Goal: Information Seeking & Learning: Learn about a topic

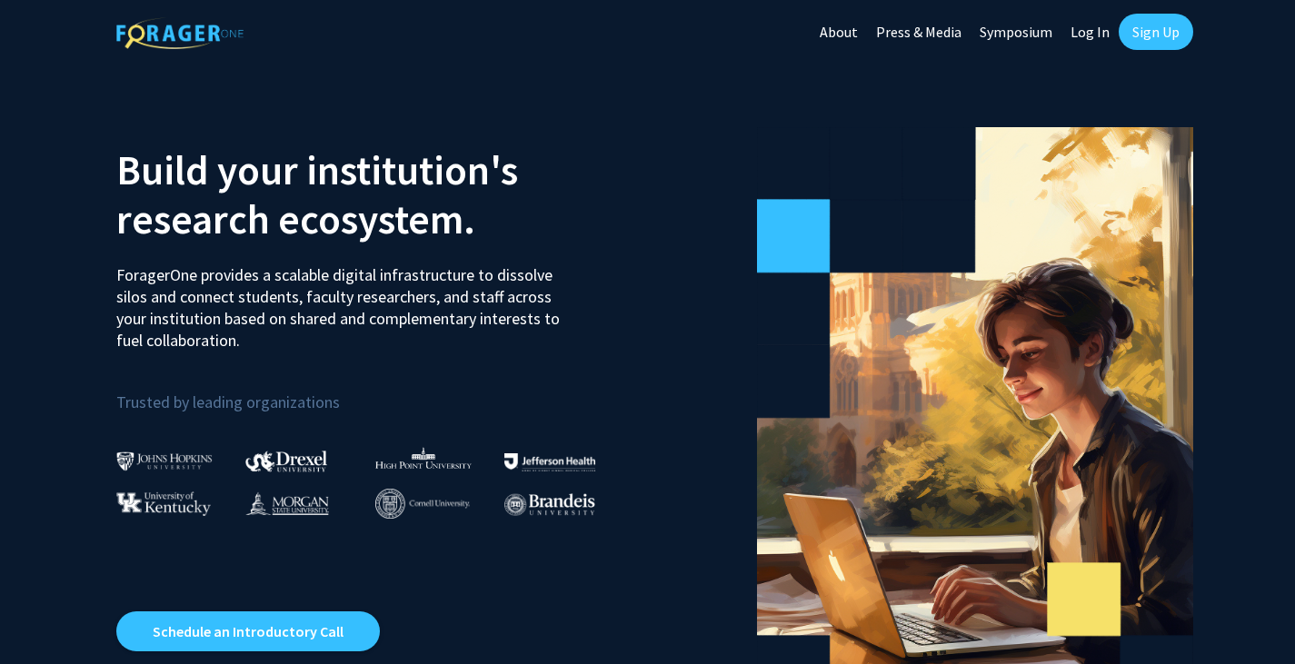
click at [1091, 31] on link "Log In" at bounding box center [1089, 32] width 57 height 64
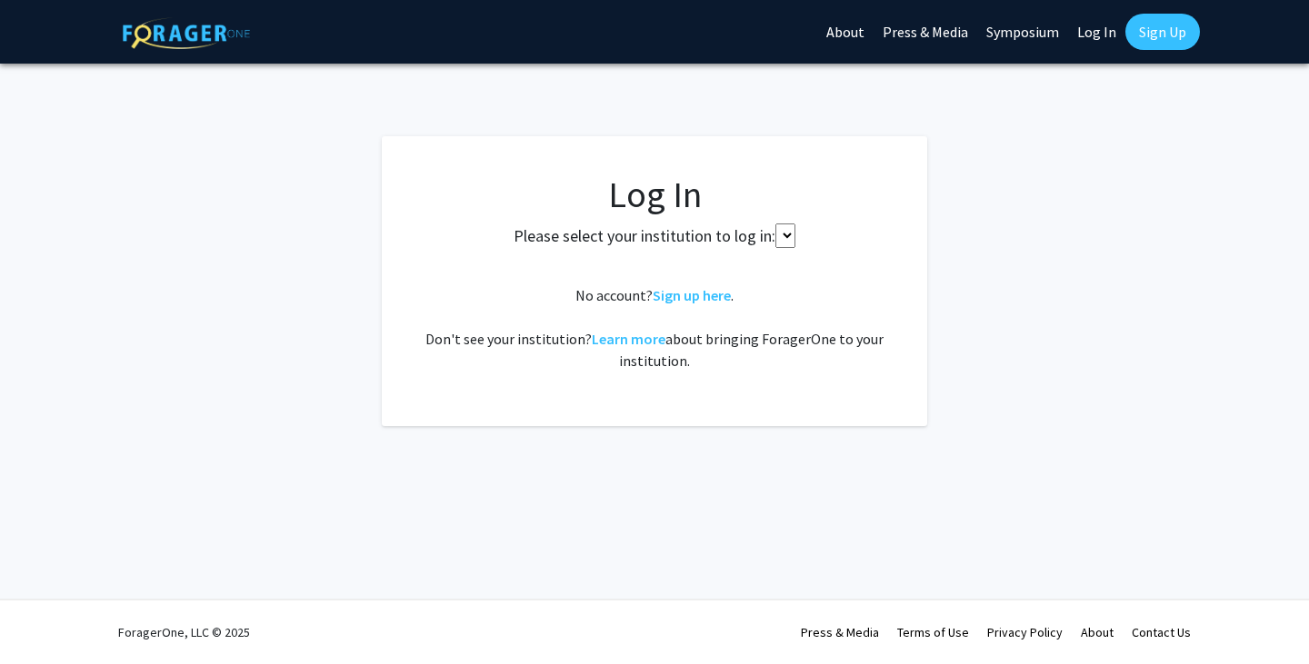
select select
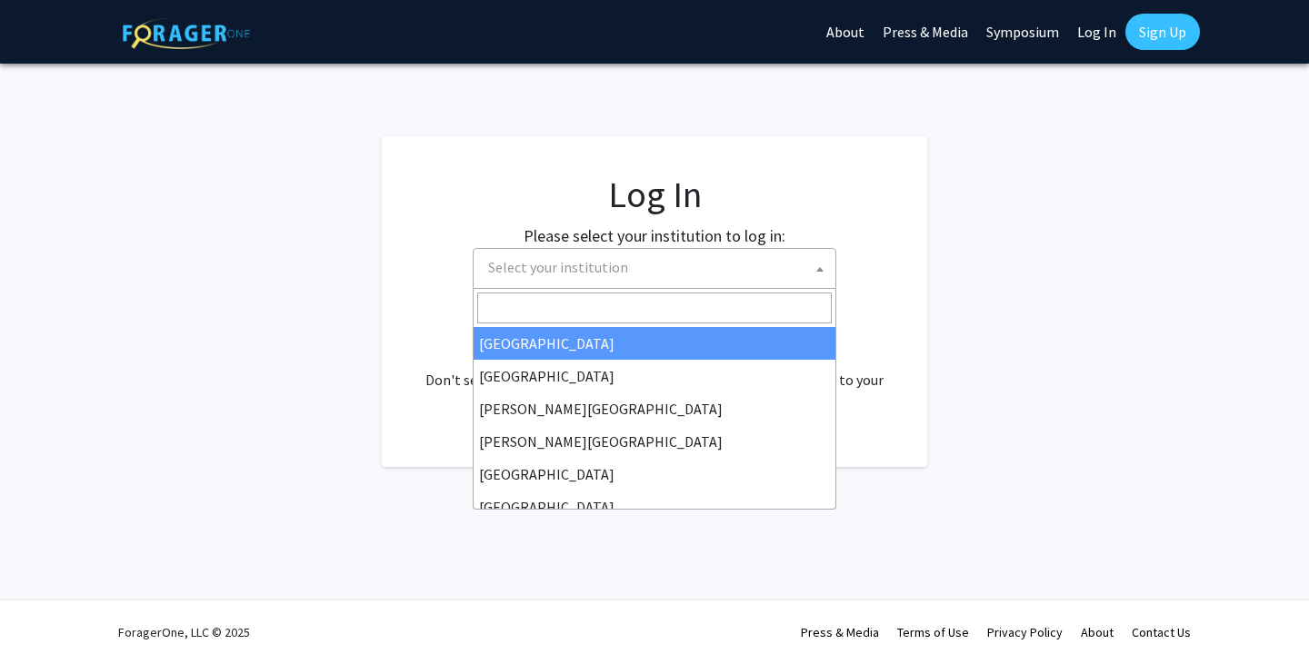
click at [653, 271] on span "Select your institution" at bounding box center [658, 267] width 354 height 37
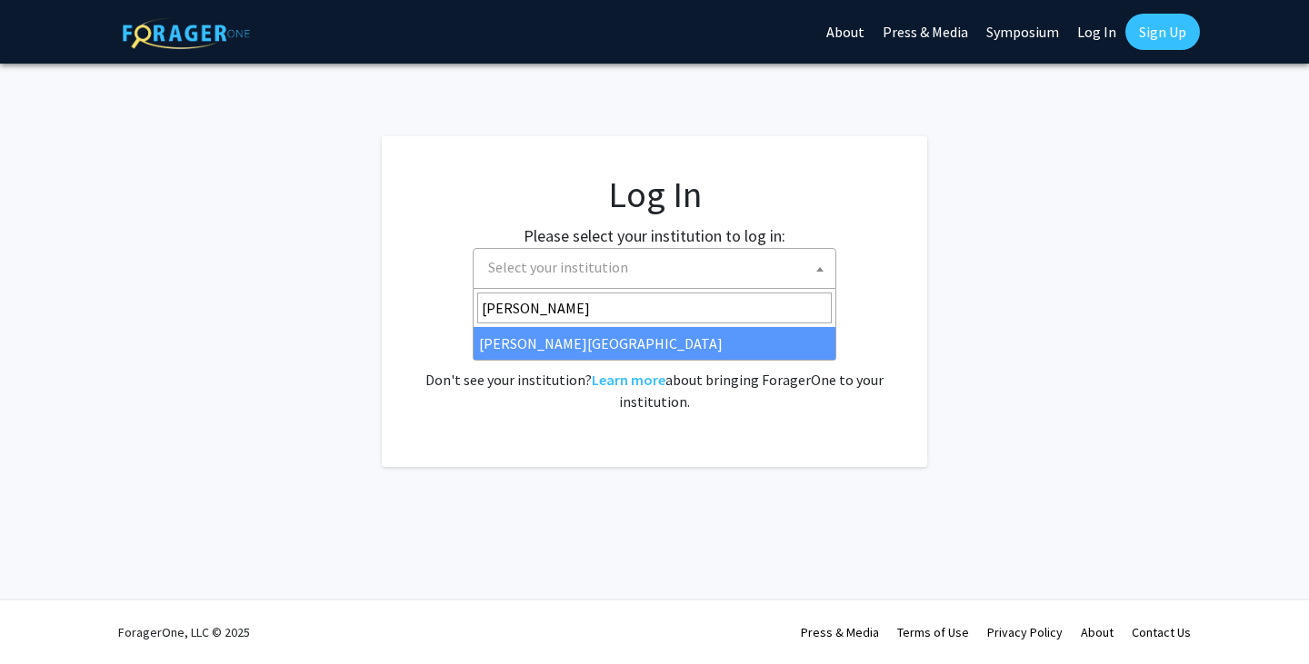
type input "[PERSON_NAME]"
select select "21"
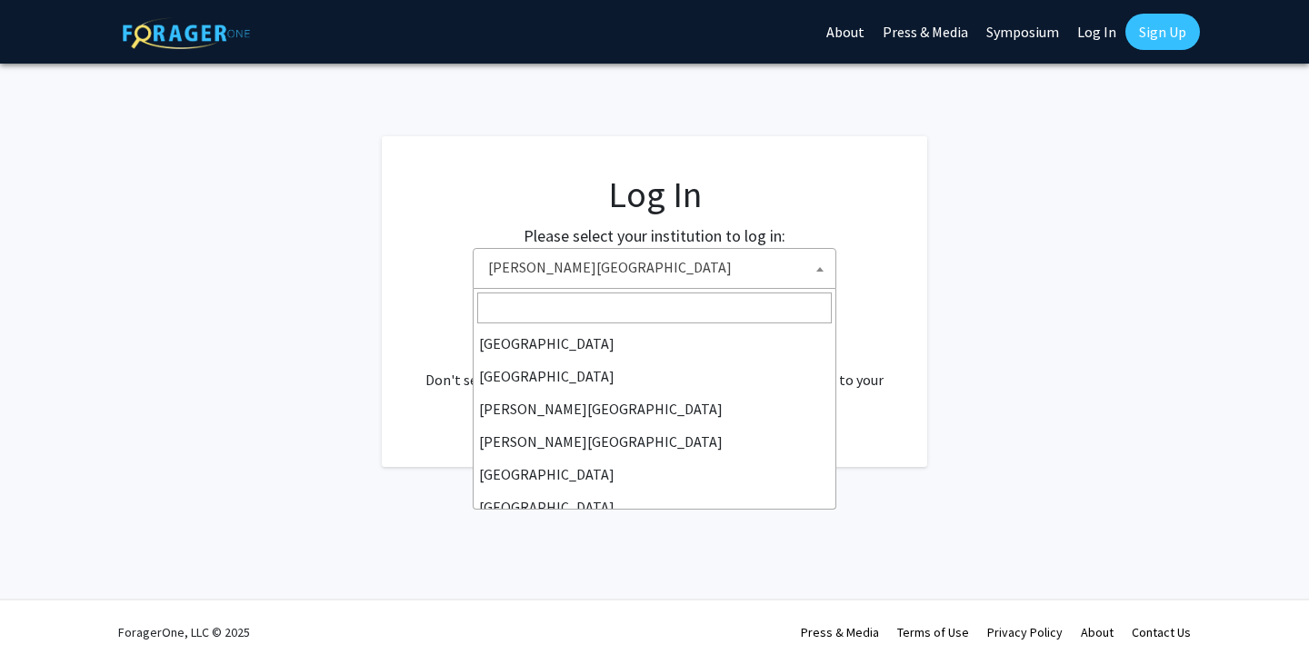
scroll to position [636, 0]
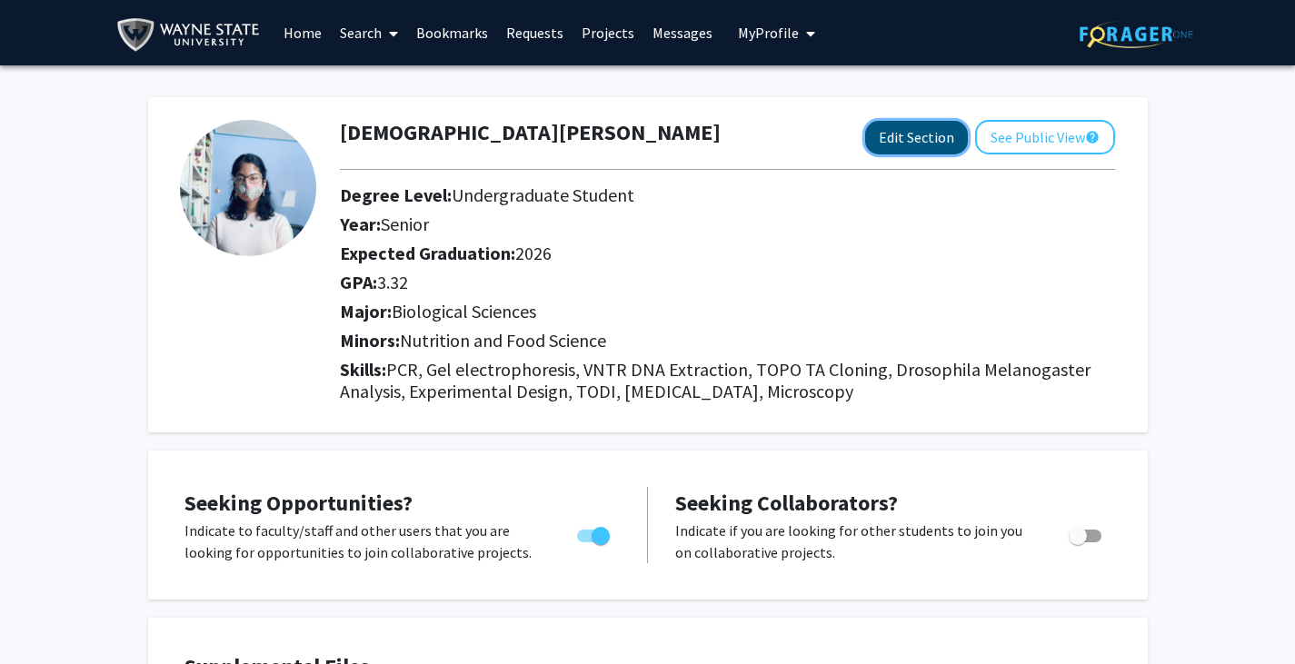
click at [897, 133] on button "Edit Section" at bounding box center [916, 138] width 103 height 34
select select "senior"
select select "2026"
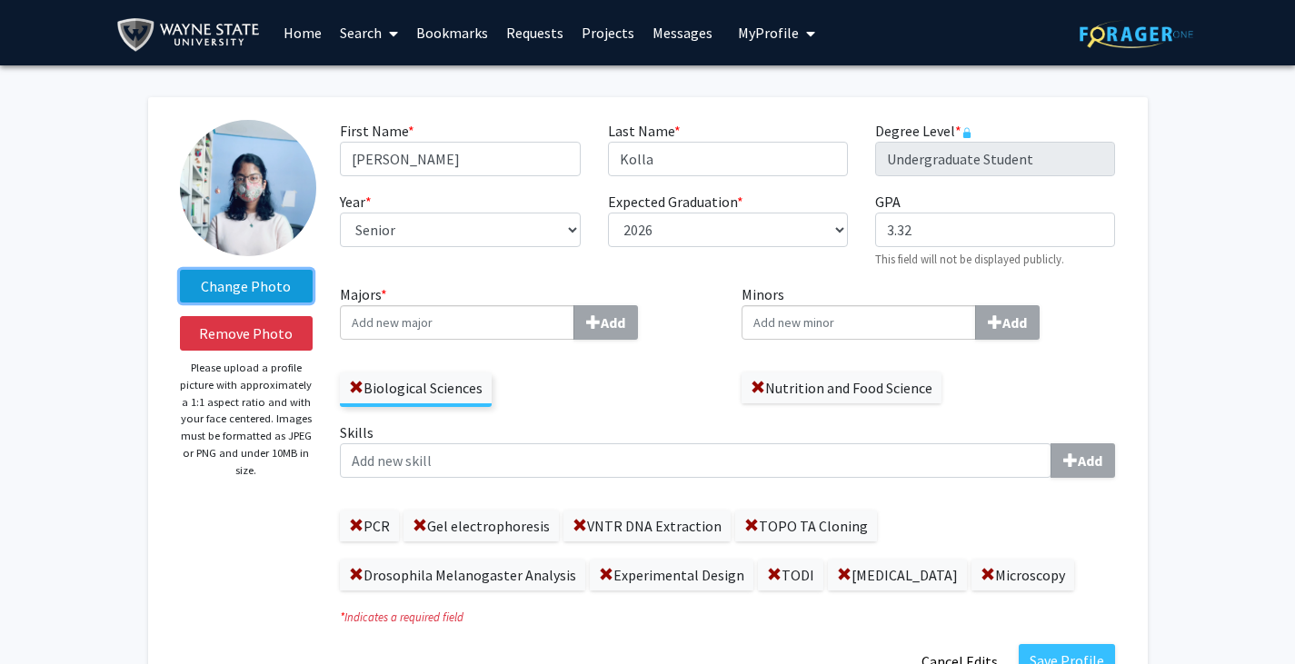
click at [268, 294] on label "Change Photo" at bounding box center [247, 286] width 134 height 33
click at [0, 0] on input "Change Photo" at bounding box center [0, 0] width 0 height 0
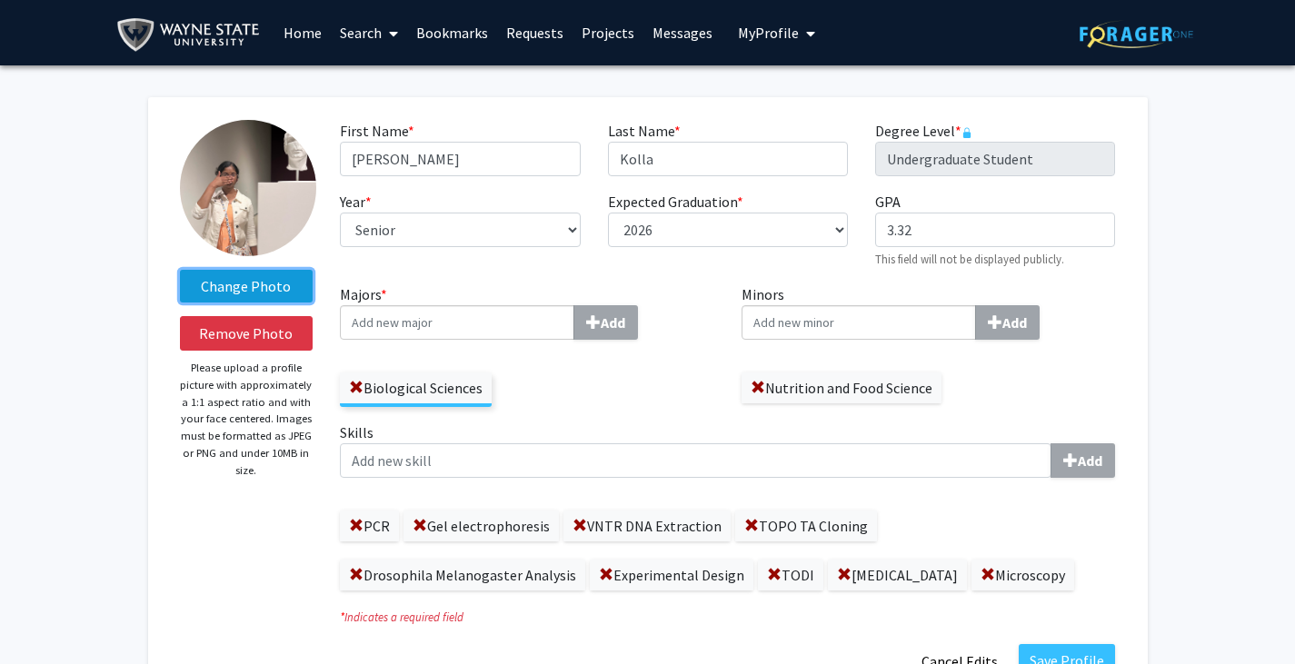
click at [281, 284] on label "Change Photo" at bounding box center [247, 286] width 134 height 33
click at [0, 0] on input "Change Photo" at bounding box center [0, 0] width 0 height 0
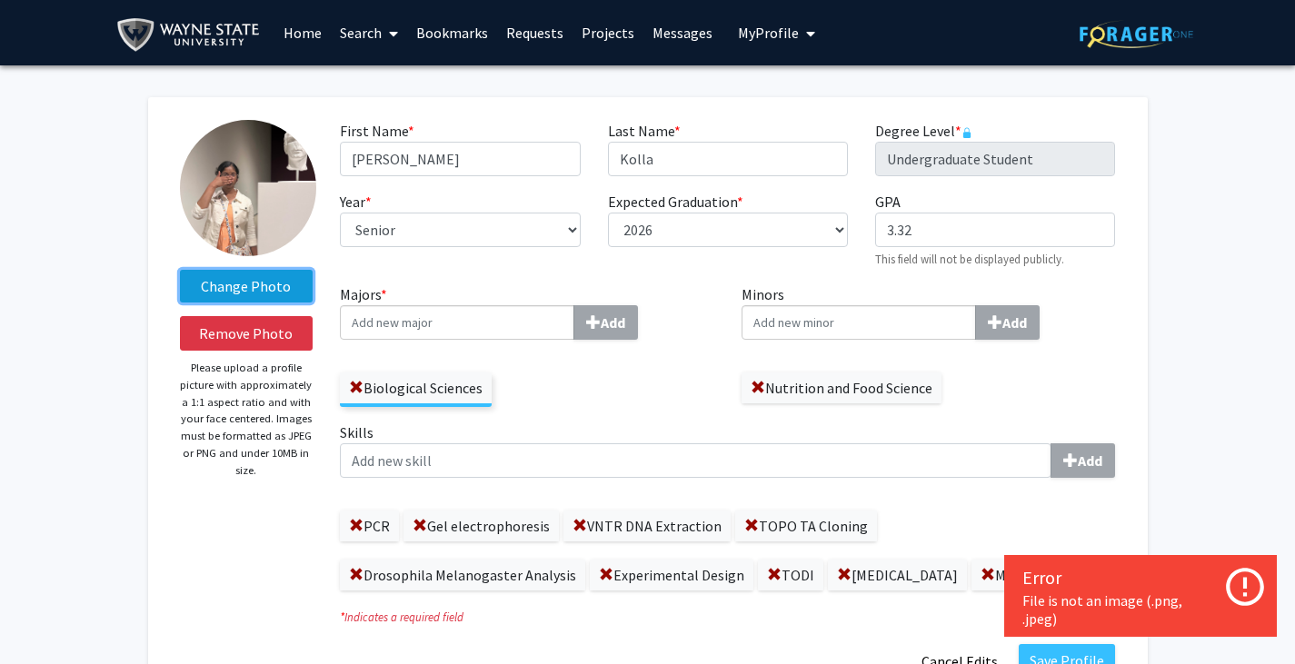
click at [266, 286] on label "Change Photo" at bounding box center [247, 286] width 134 height 33
click at [0, 0] on input "Change Photo" at bounding box center [0, 0] width 0 height 0
click at [261, 287] on label "Change Photo" at bounding box center [247, 286] width 134 height 33
click at [0, 0] on input "Change Photo" at bounding box center [0, 0] width 0 height 0
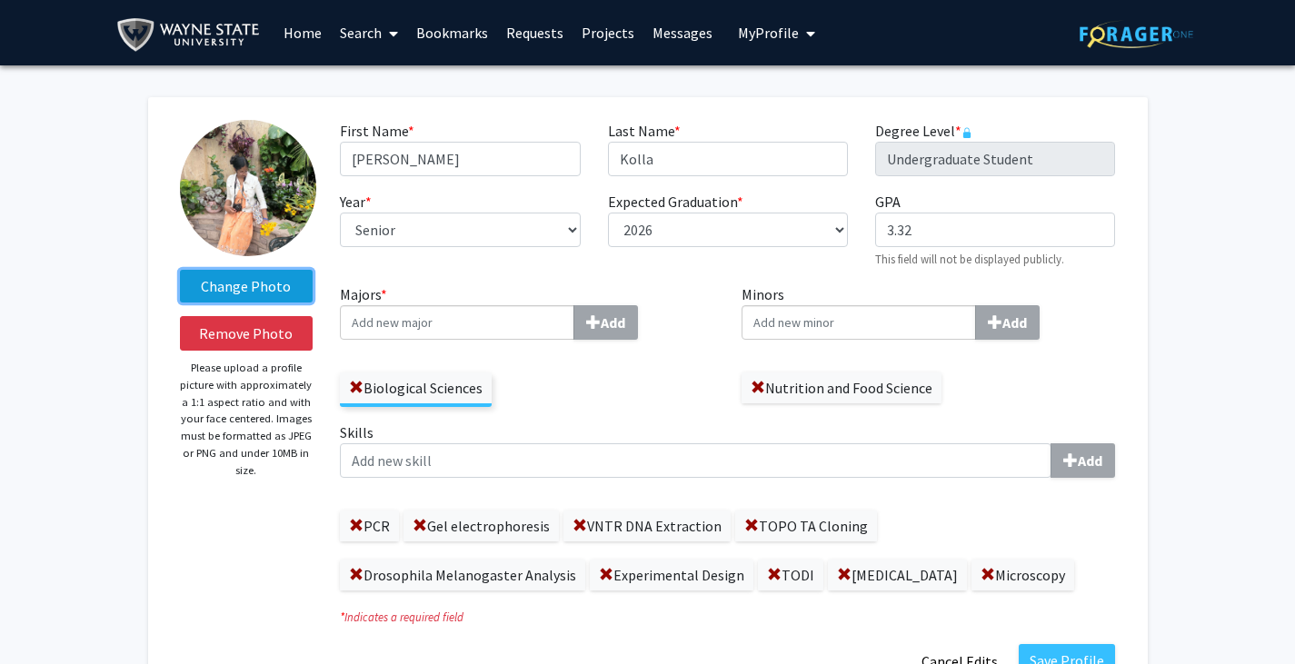
click at [266, 284] on label "Change Photo" at bounding box center [247, 286] width 134 height 33
click at [0, 0] on input "Change Photo" at bounding box center [0, 0] width 0 height 0
click at [272, 280] on label "Change Photo" at bounding box center [247, 286] width 134 height 33
click at [0, 0] on input "Change Photo" at bounding box center [0, 0] width 0 height 0
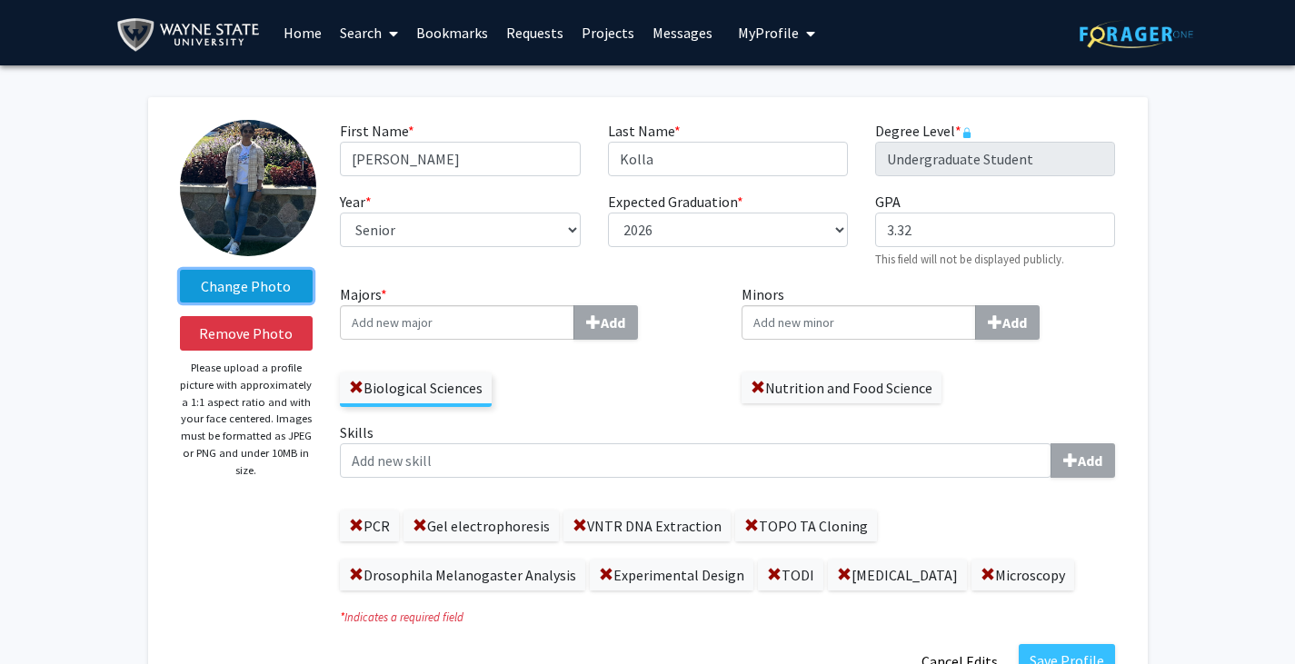
click at [283, 279] on label "Change Photo" at bounding box center [247, 286] width 134 height 33
click at [0, 0] on input "Change Photo" at bounding box center [0, 0] width 0 height 0
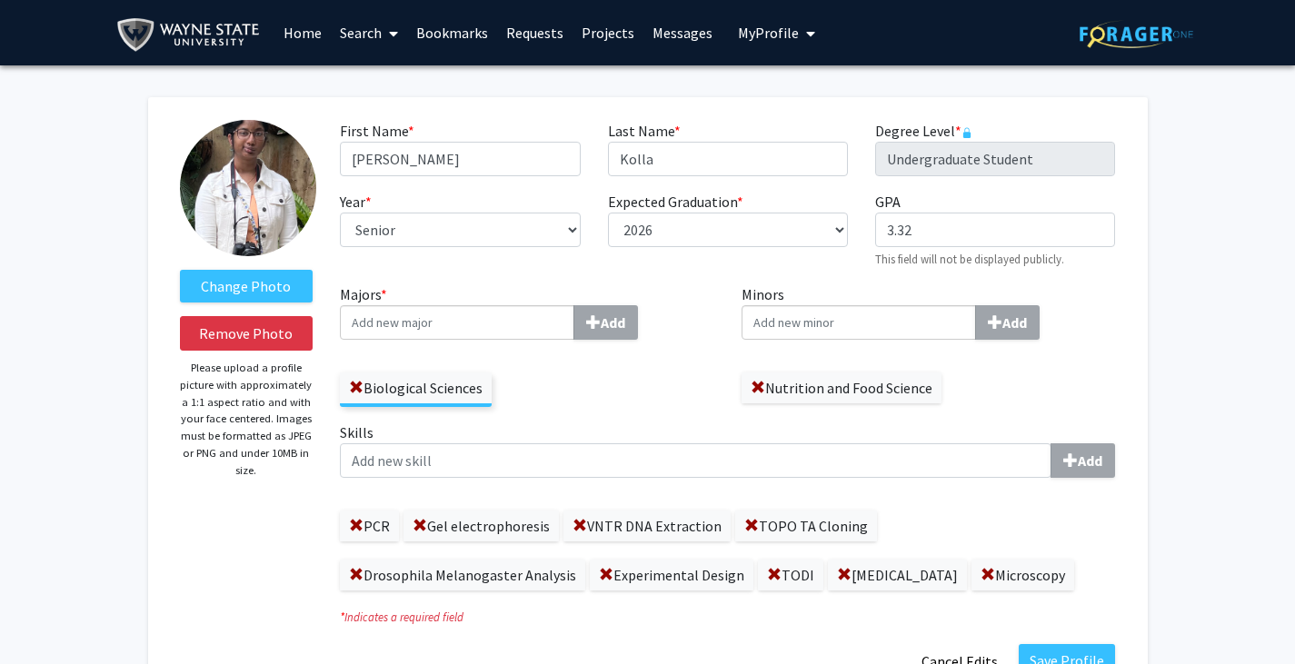
click at [262, 204] on img at bounding box center [248, 188] width 136 height 136
click at [264, 286] on label "Change Photo" at bounding box center [247, 286] width 134 height 33
click at [0, 0] on input "Change Photo" at bounding box center [0, 0] width 0 height 0
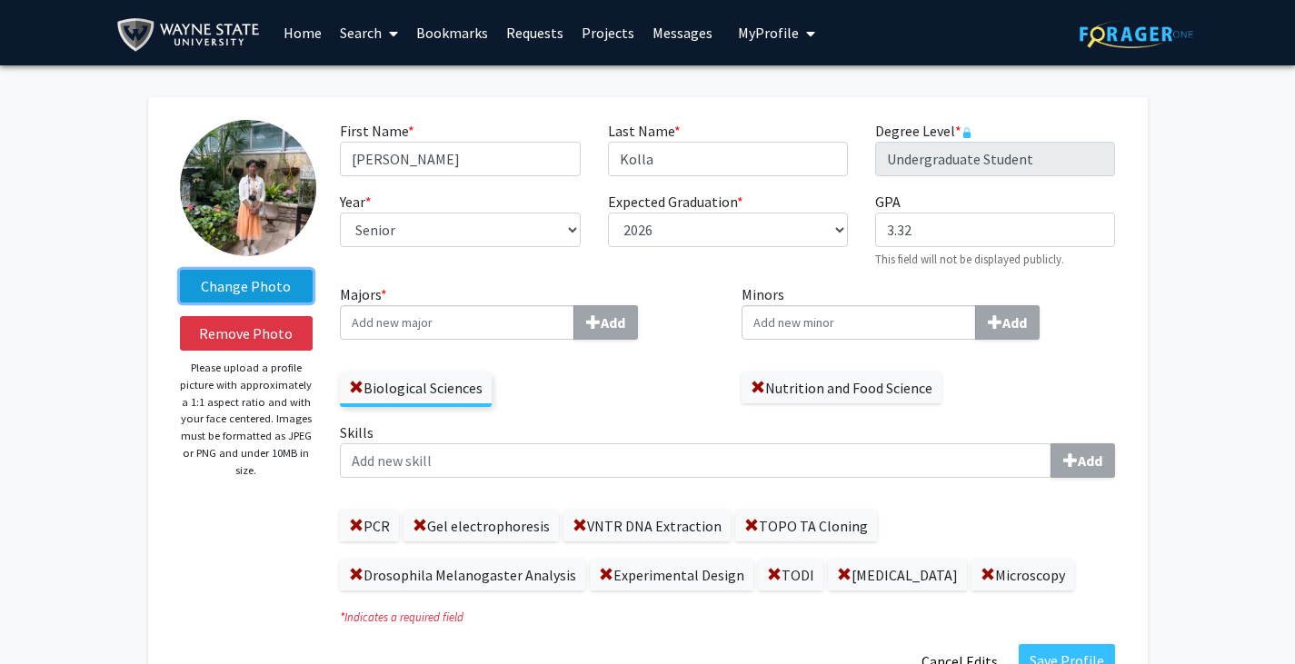
click at [258, 272] on label "Change Photo" at bounding box center [247, 286] width 134 height 33
click at [0, 0] on input "Change Photo" at bounding box center [0, 0] width 0 height 0
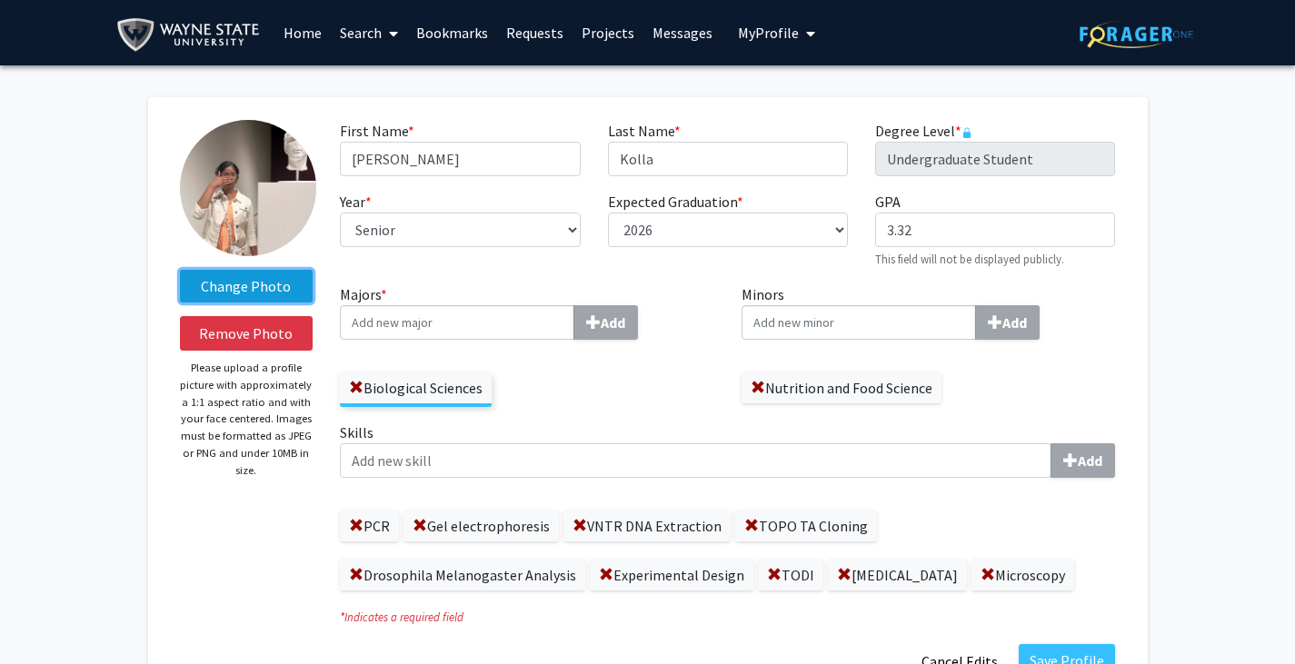
click at [254, 289] on label "Change Photo" at bounding box center [247, 286] width 134 height 33
click at [0, 0] on input "Change Photo" at bounding box center [0, 0] width 0 height 0
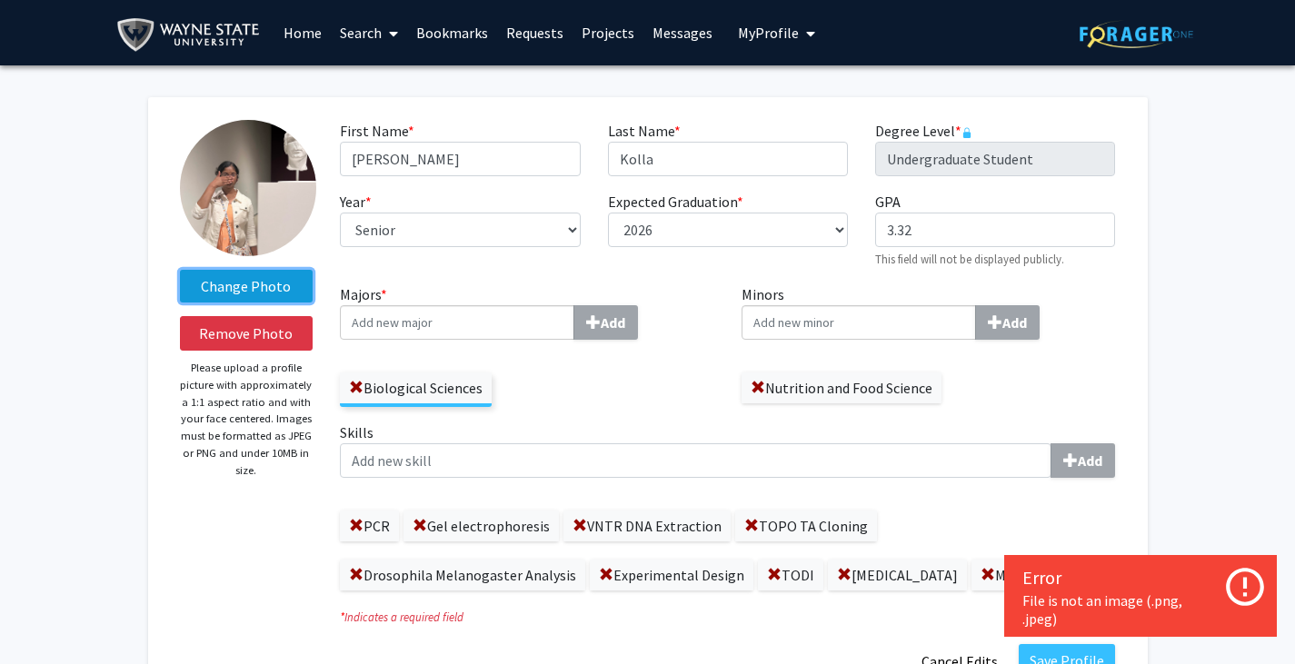
click at [249, 288] on label "Change Photo" at bounding box center [247, 286] width 134 height 33
click at [0, 0] on input "Change Photo" at bounding box center [0, 0] width 0 height 0
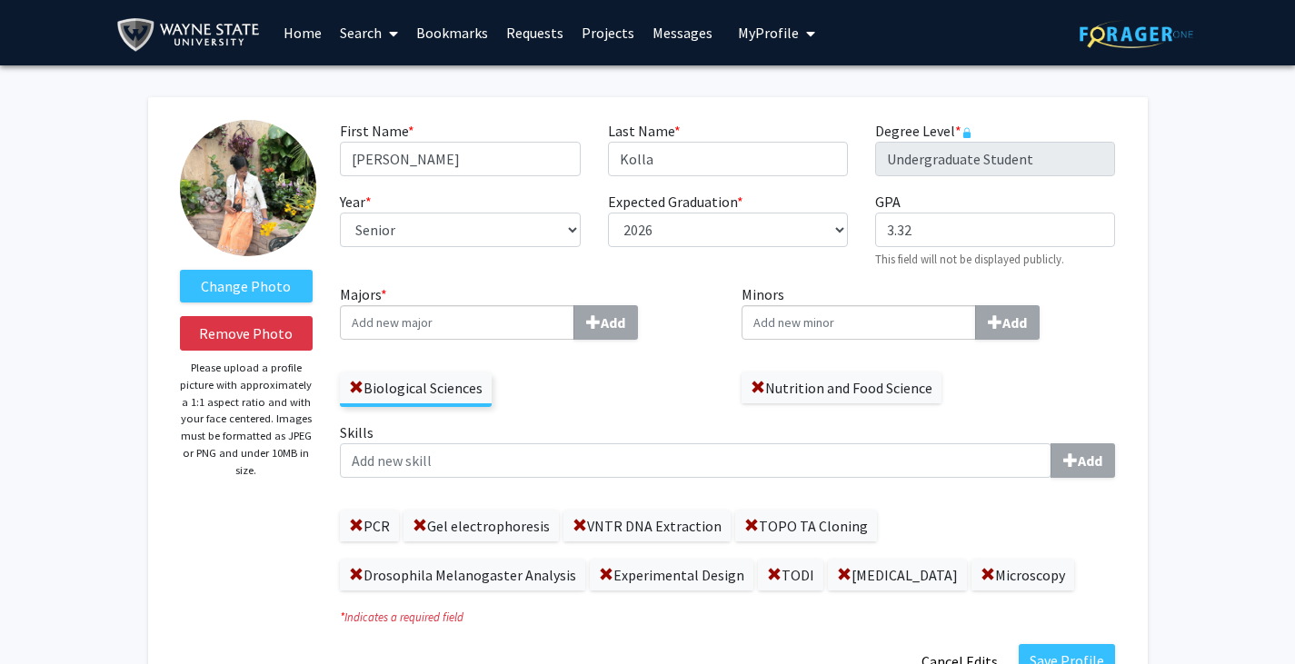
select select "senior"
select select "2026"
click at [248, 278] on label "Change Photo" at bounding box center [247, 286] width 134 height 33
click at [0, 0] on input "Change Photo" at bounding box center [0, 0] width 0 height 0
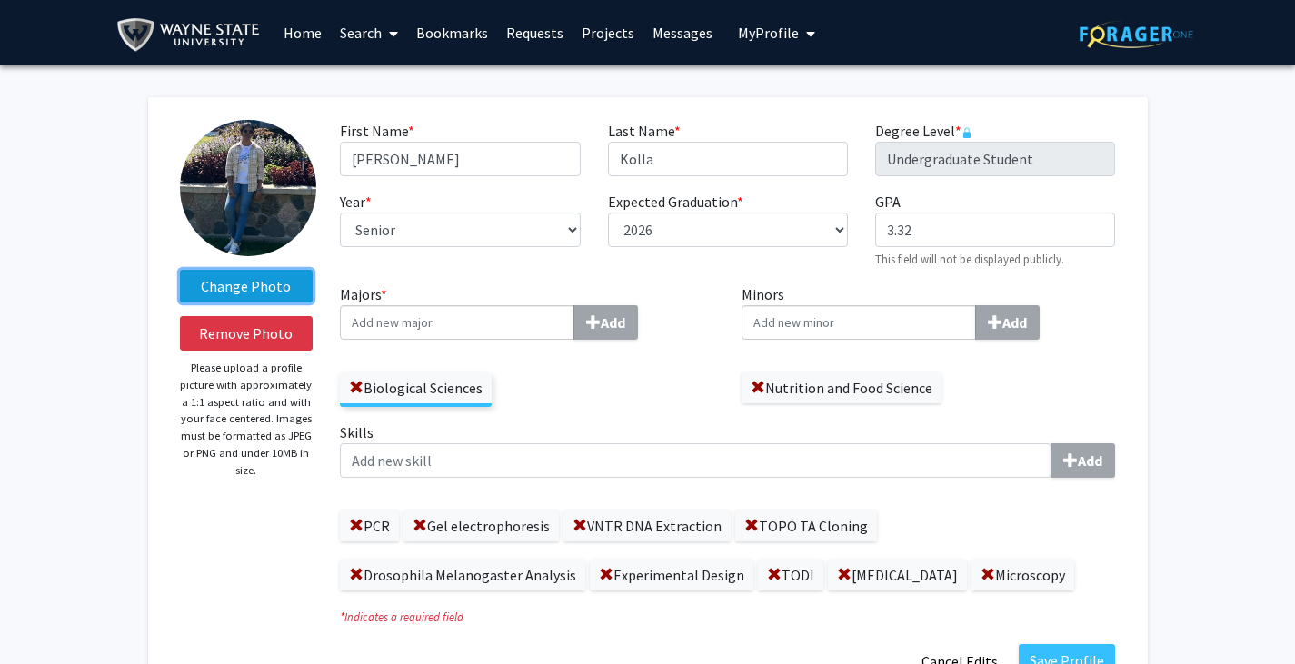
click at [268, 291] on label "Change Photo" at bounding box center [247, 286] width 134 height 33
click at [0, 0] on input "Change Photo" at bounding box center [0, 0] width 0 height 0
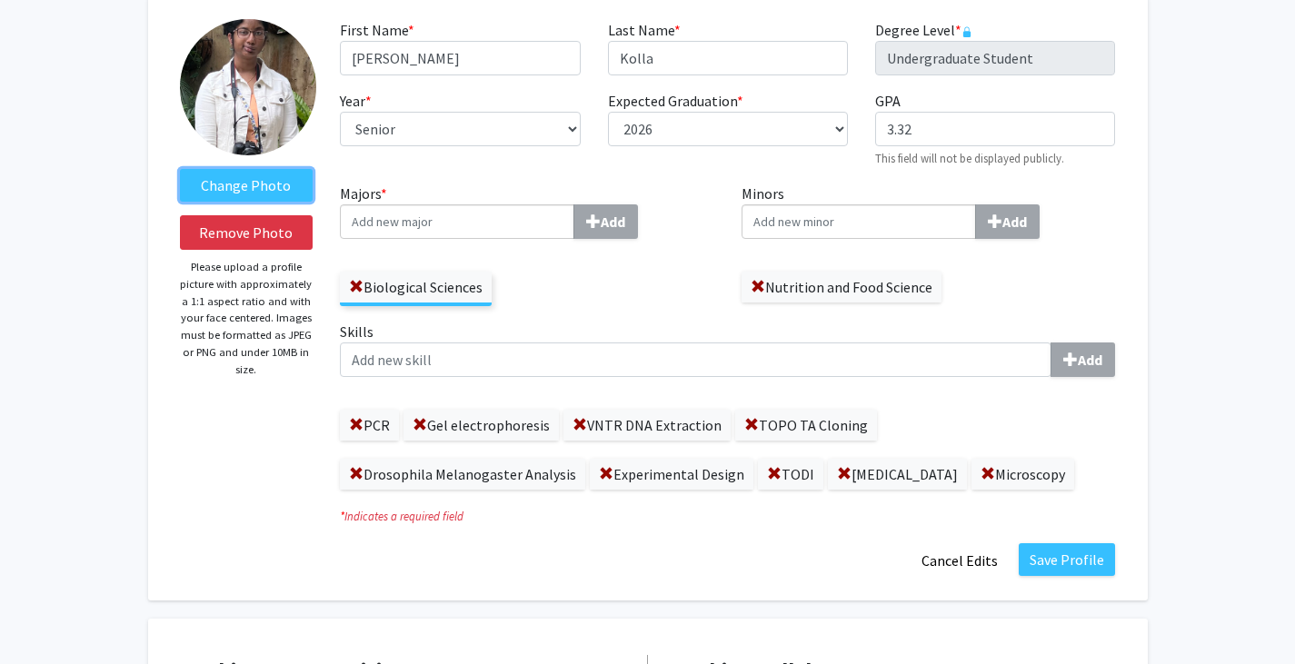
scroll to position [110, 0]
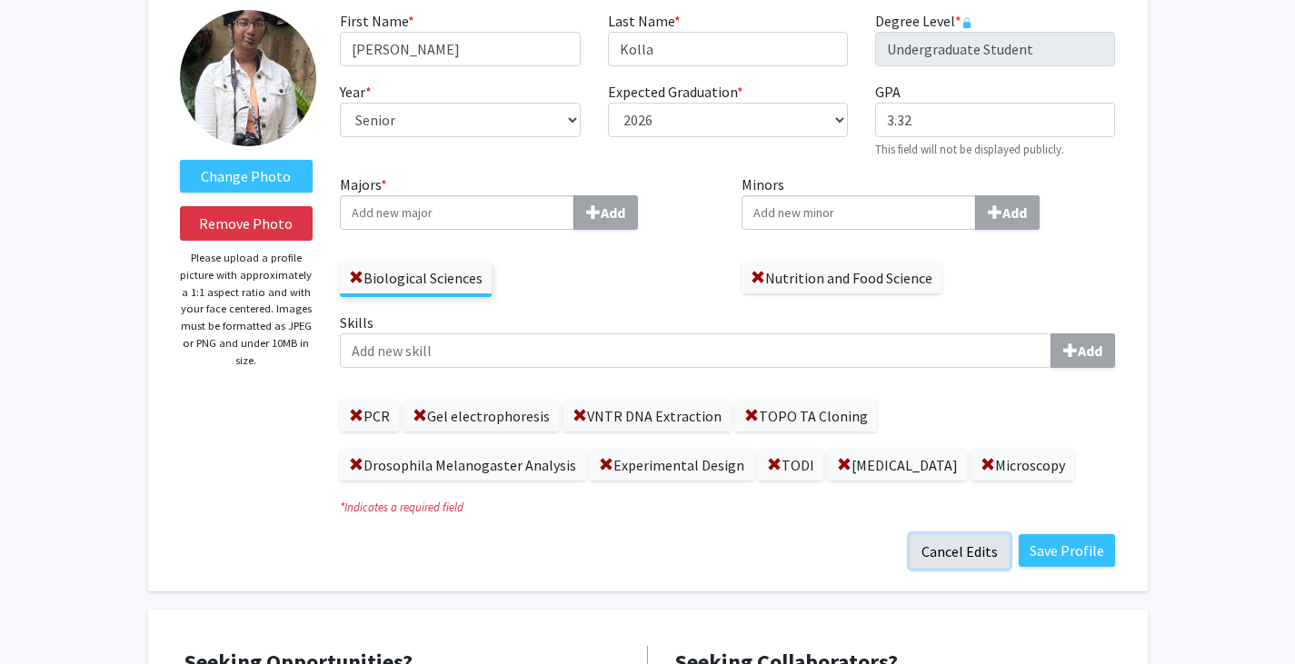
click at [956, 544] on button "Cancel Edits" at bounding box center [960, 551] width 100 height 35
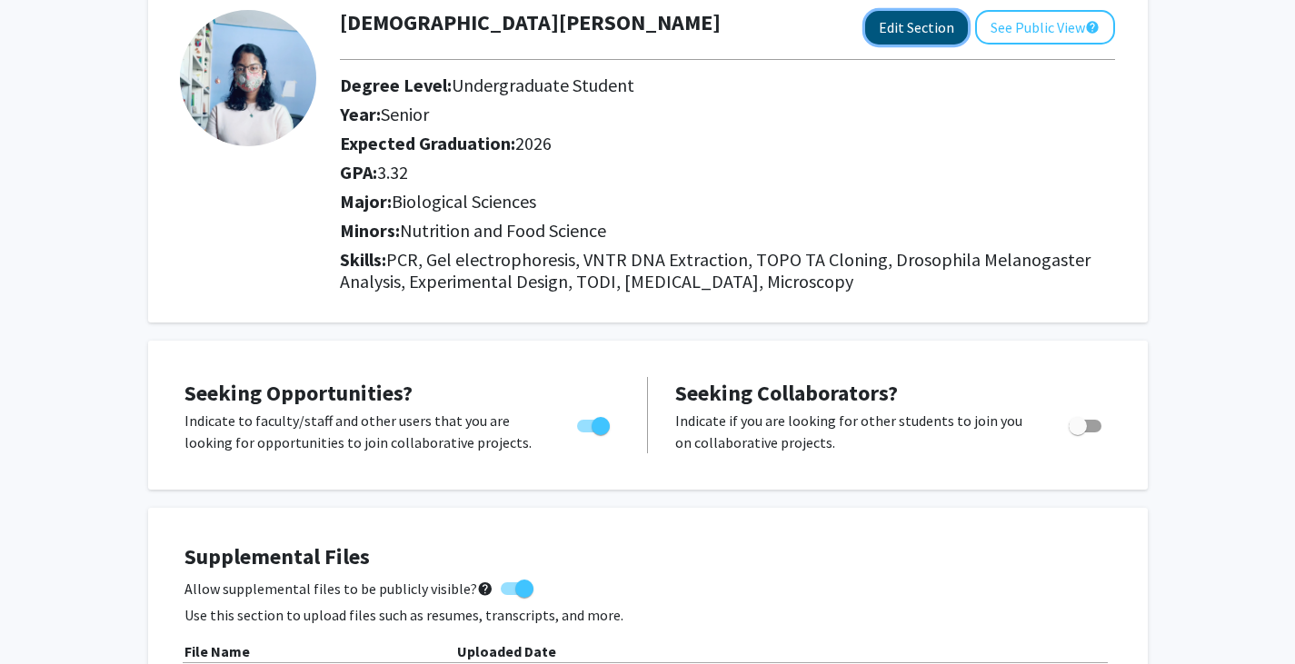
click at [886, 42] on button "Edit Section" at bounding box center [916, 28] width 103 height 34
select select "senior"
select select "2026"
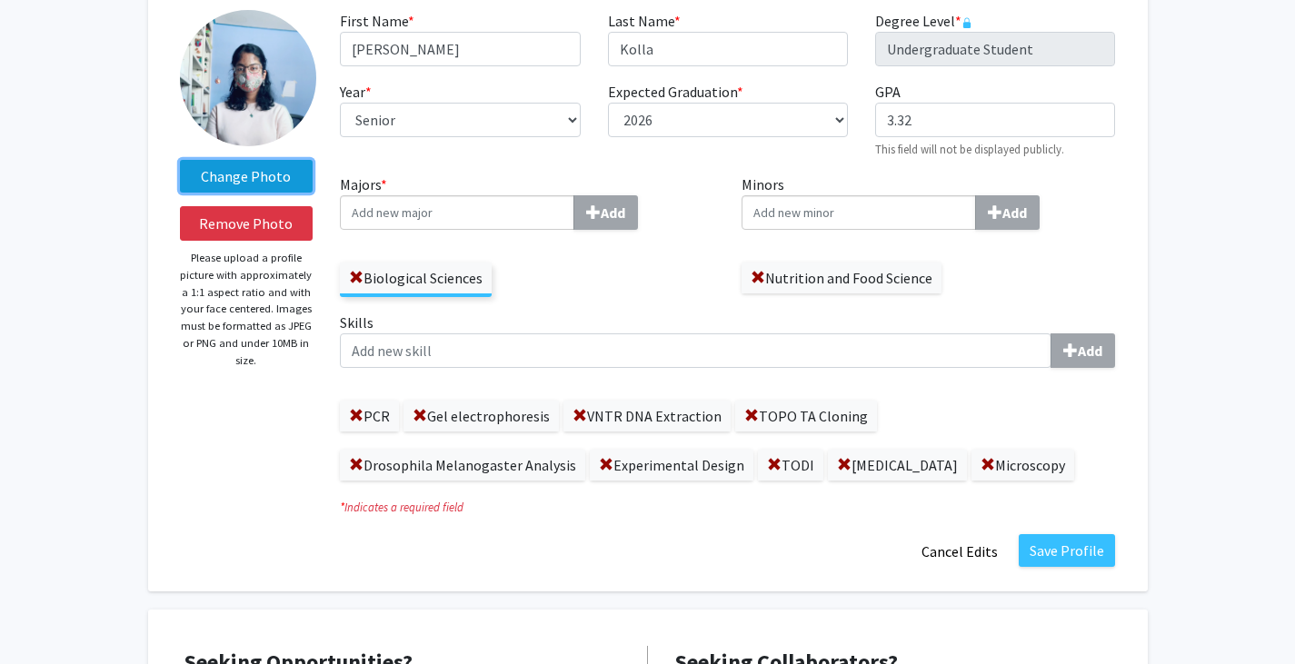
click at [246, 171] on label "Change Photo" at bounding box center [247, 176] width 134 height 33
click at [0, 0] on input "Change Photo" at bounding box center [0, 0] width 0 height 0
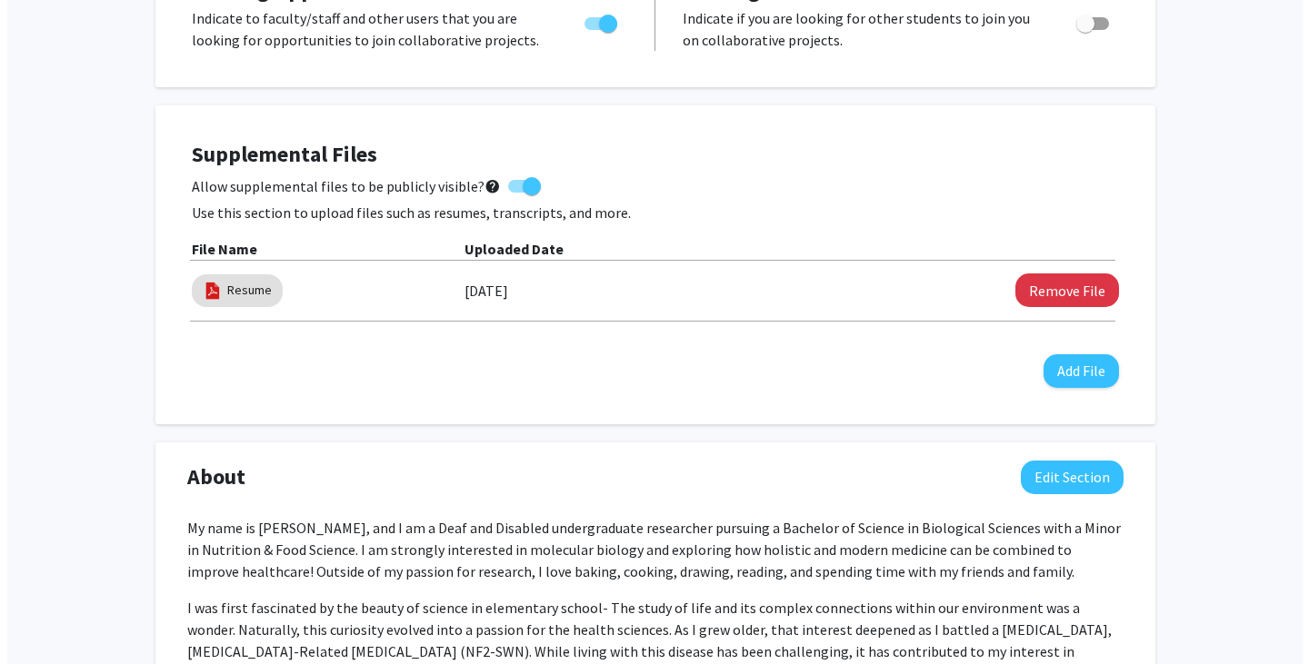
scroll to position [783, 0]
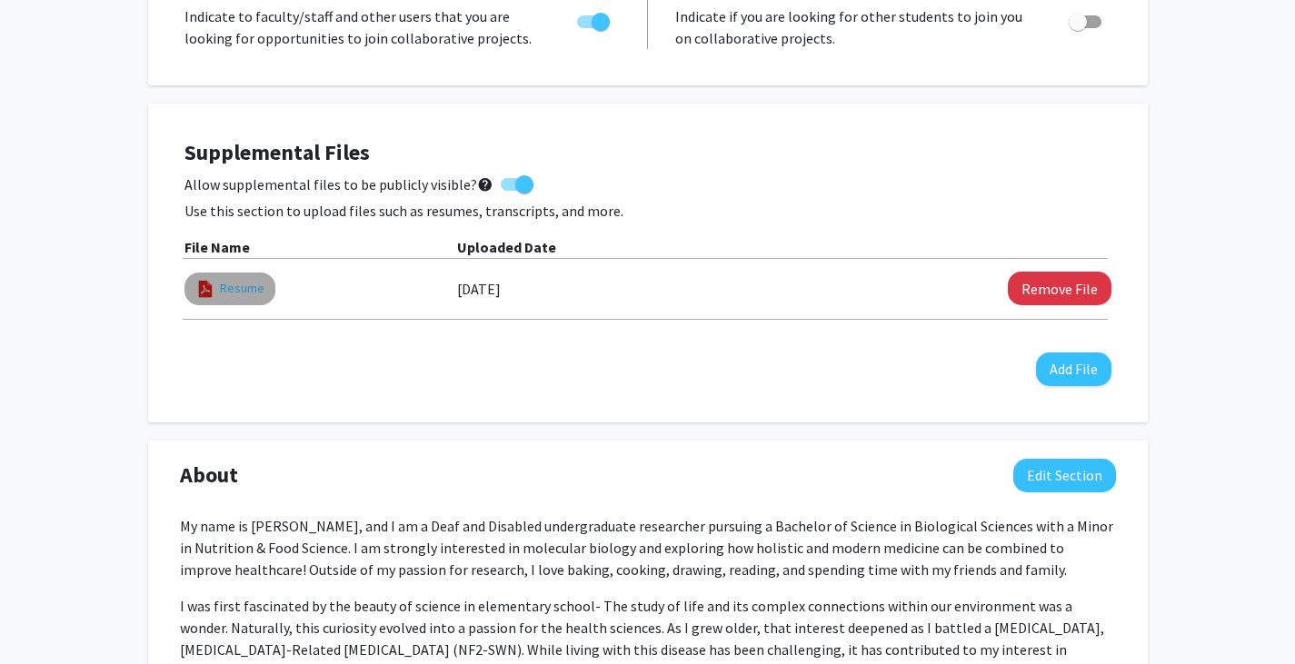
click at [240, 289] on link "Resume" at bounding box center [242, 288] width 45 height 19
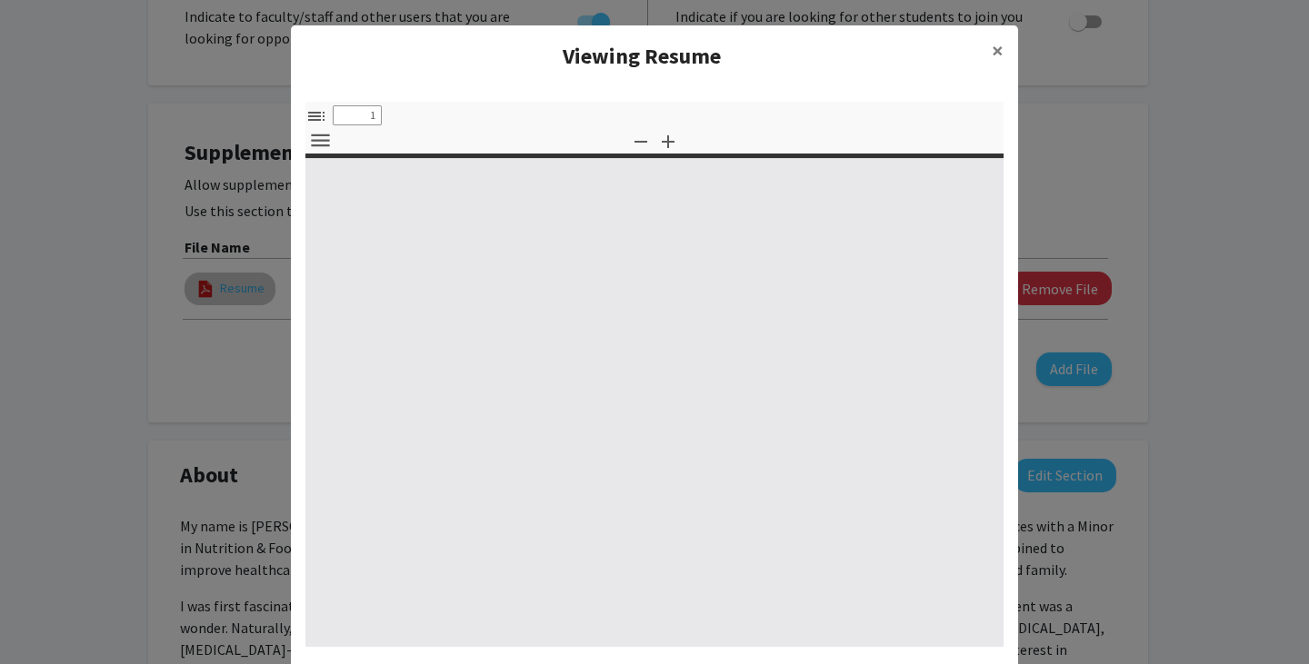
select select "custom"
type input "0"
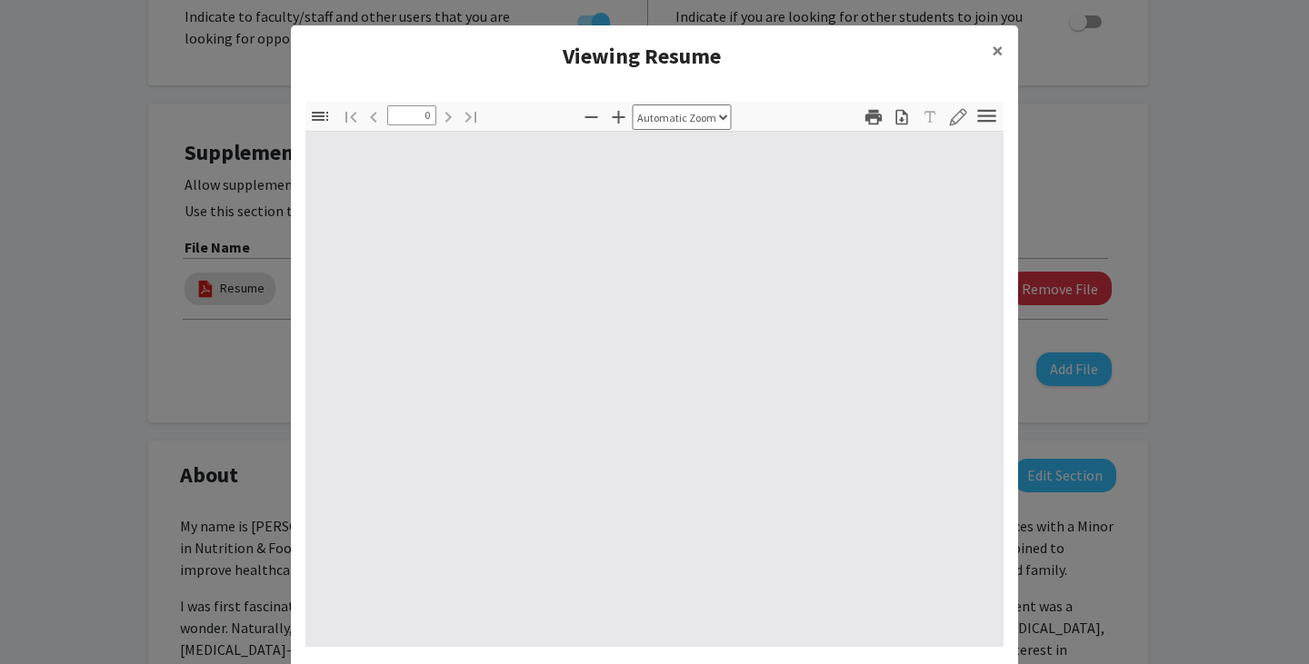
select select "custom"
type input "1"
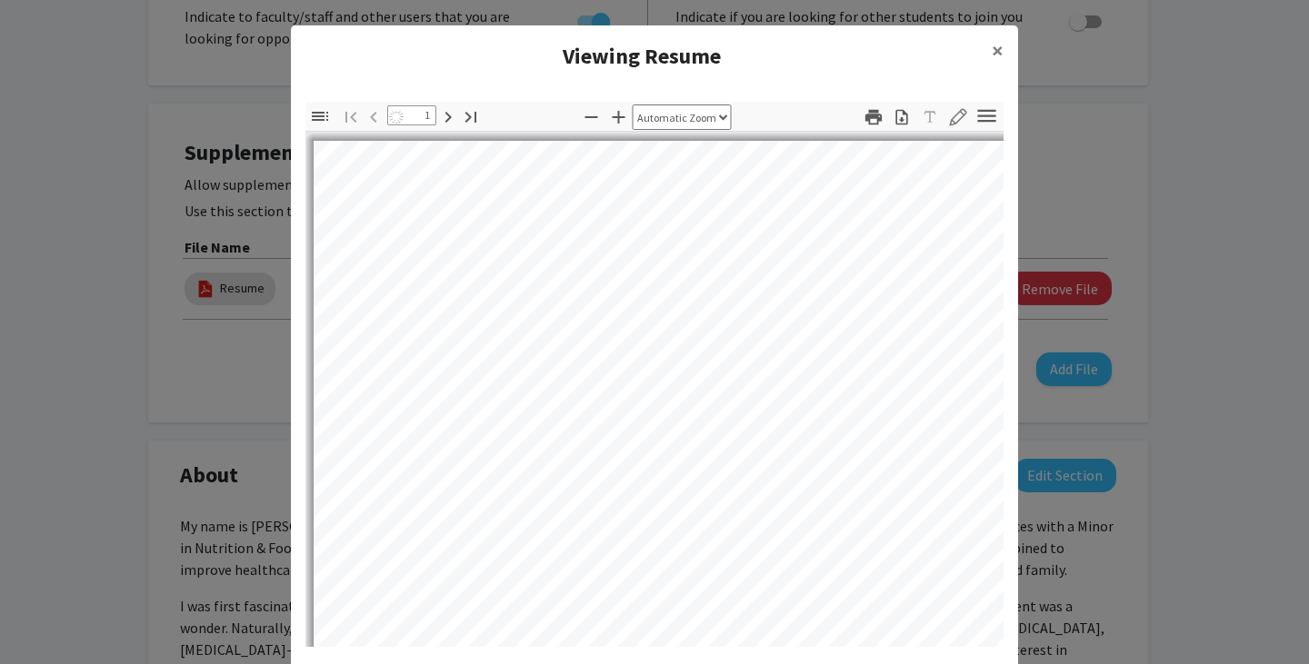
select select "auto"
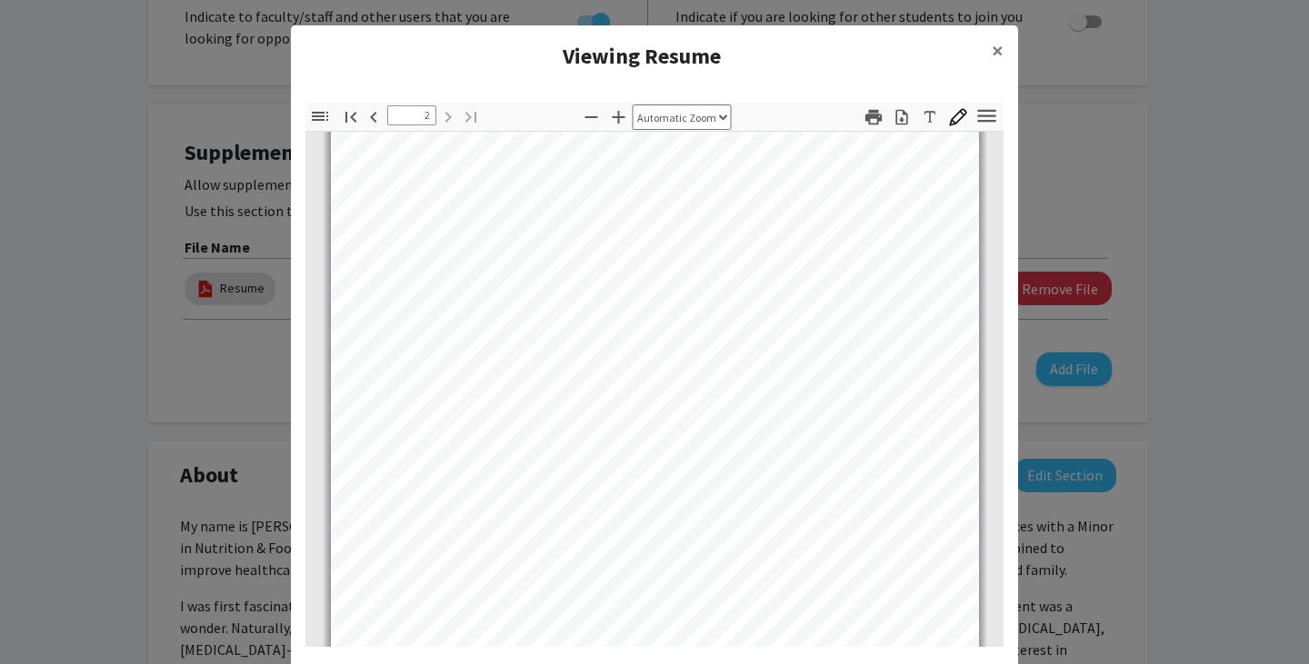
scroll to position [1118, 0]
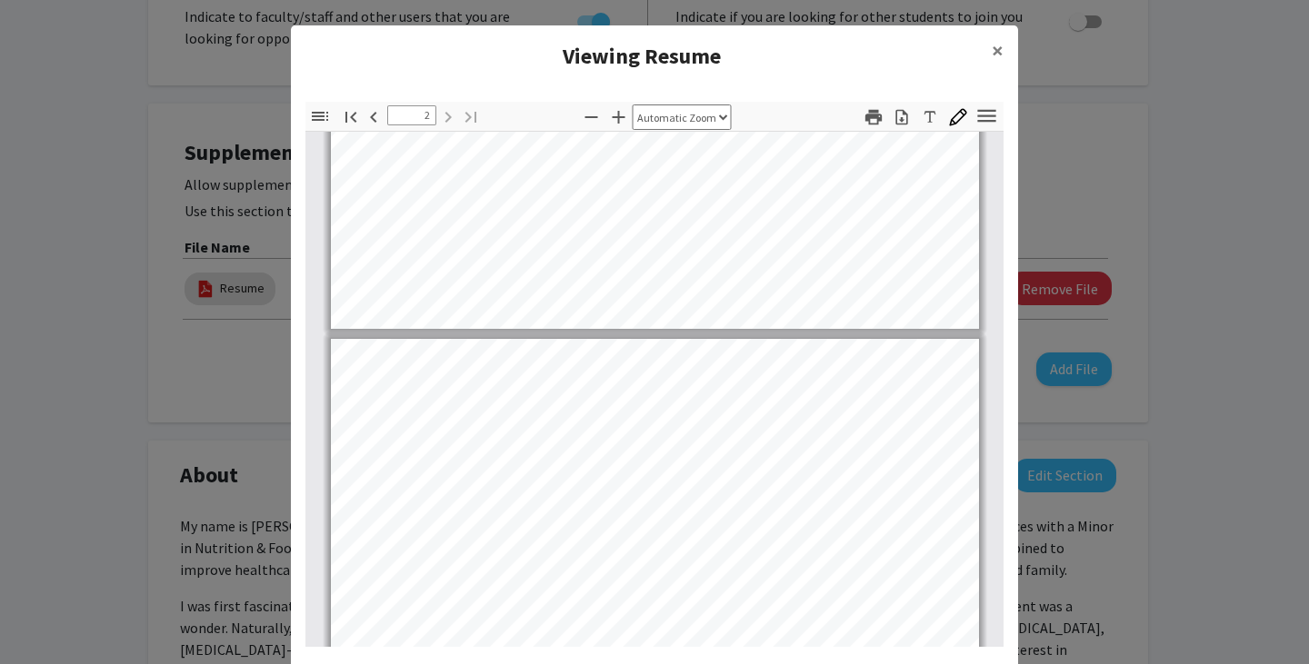
type input "1"
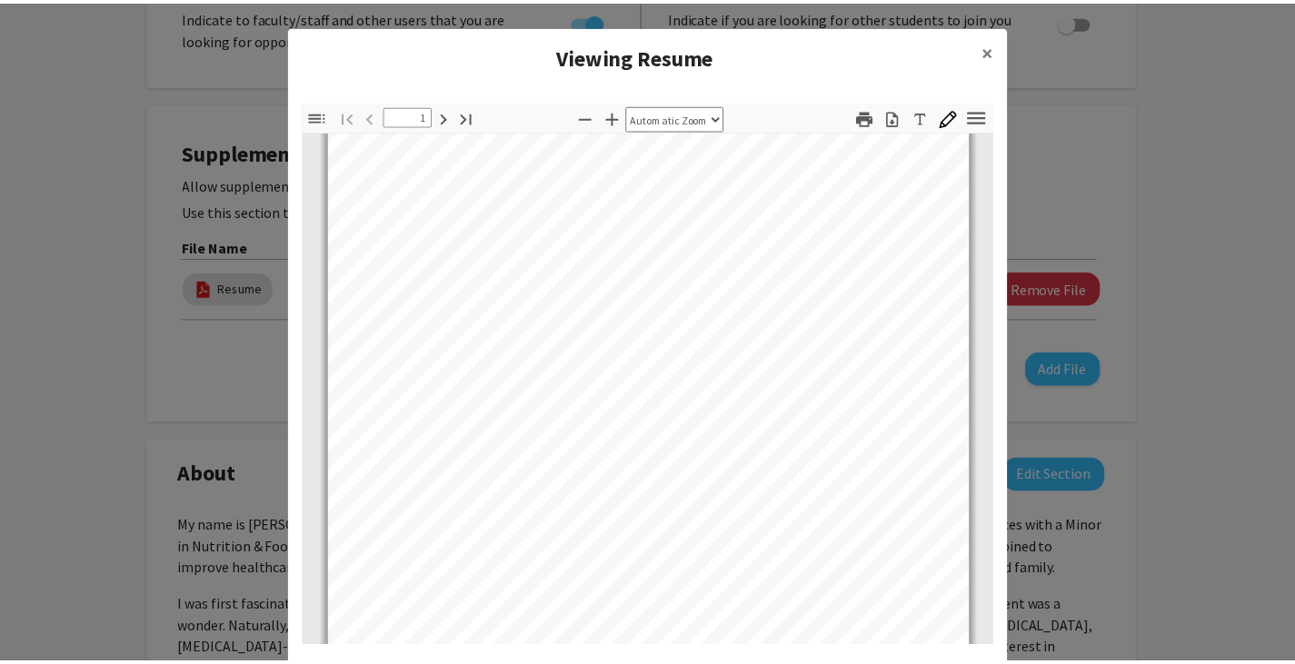
scroll to position [11, 0]
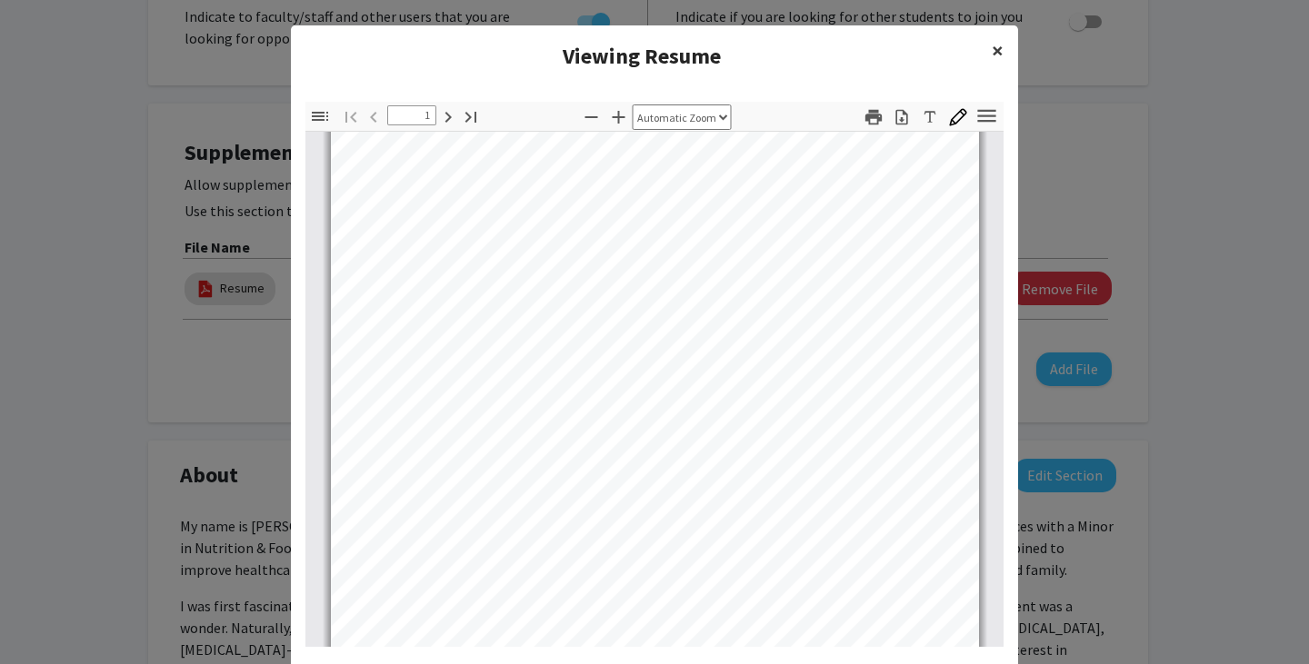
click at [991, 39] on span "×" at bounding box center [997, 50] width 12 height 28
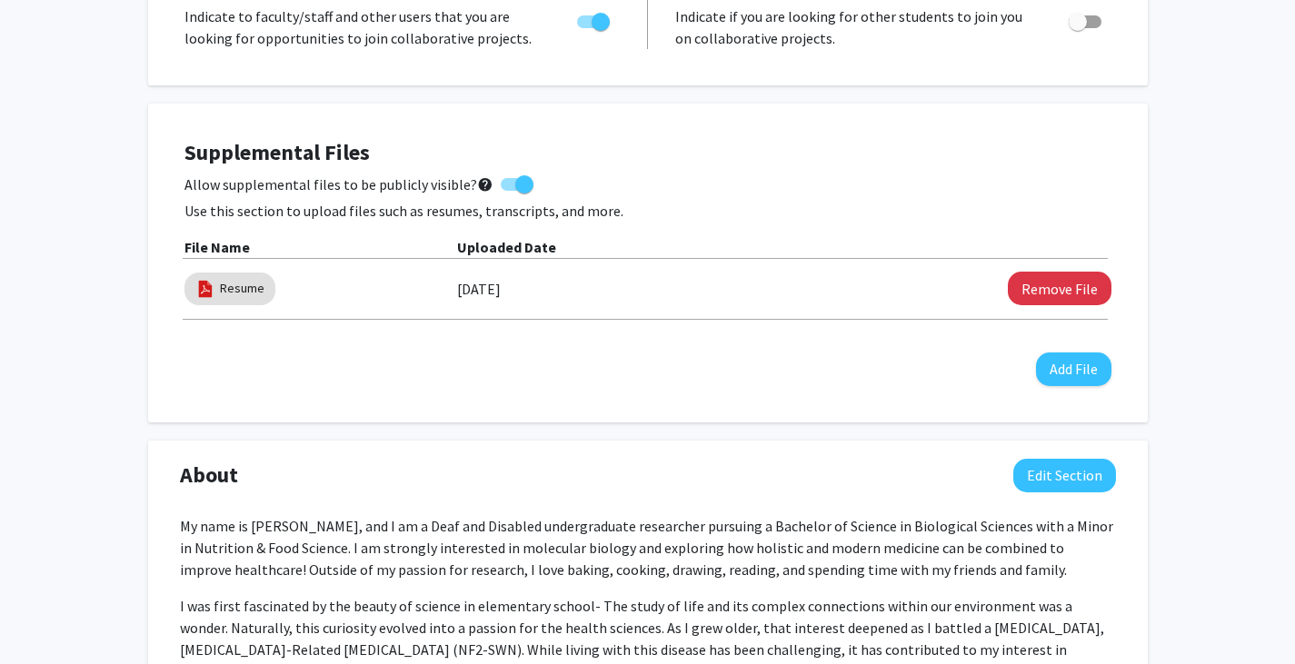
click at [1032, 162] on h4 "Supplemental Files" at bounding box center [647, 153] width 927 height 26
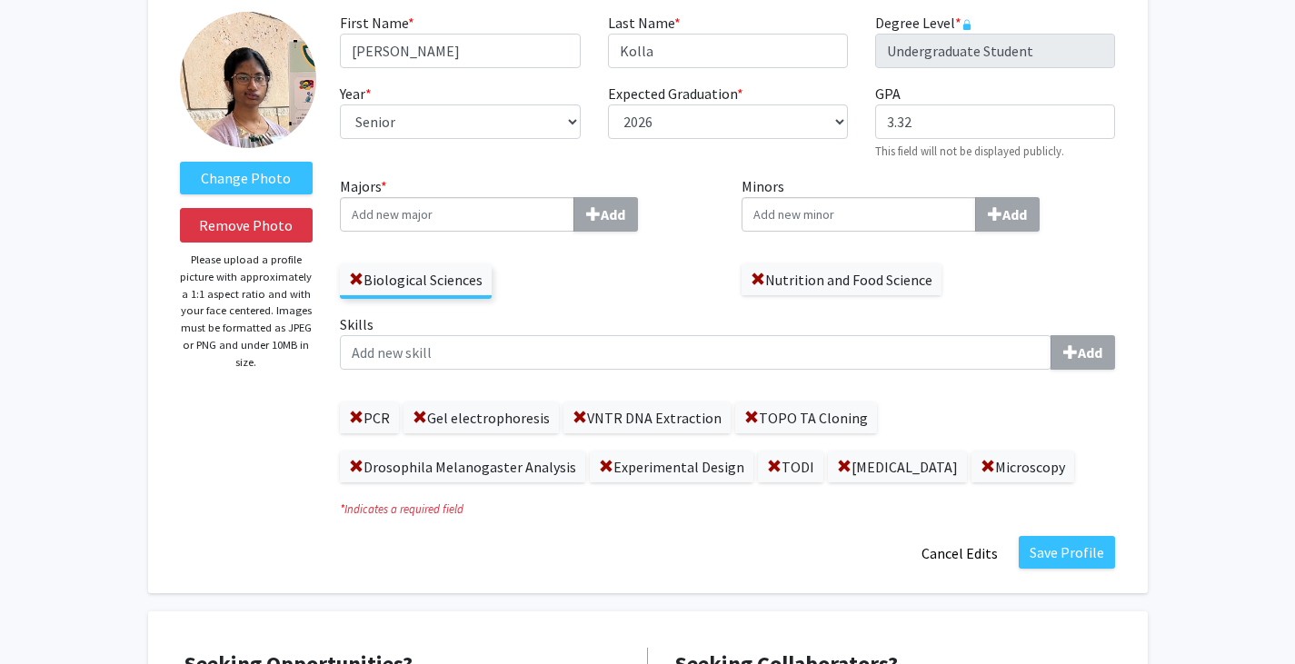
scroll to position [110, 0]
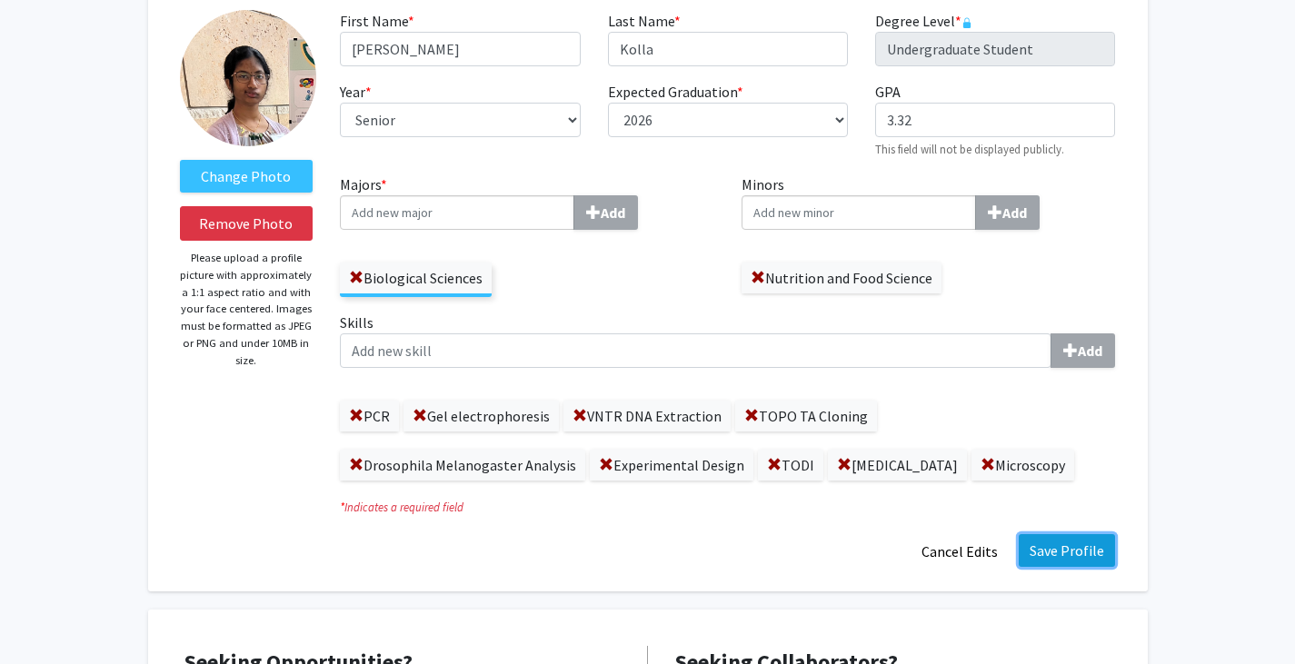
click at [1076, 543] on button "Save Profile" at bounding box center [1067, 550] width 96 height 33
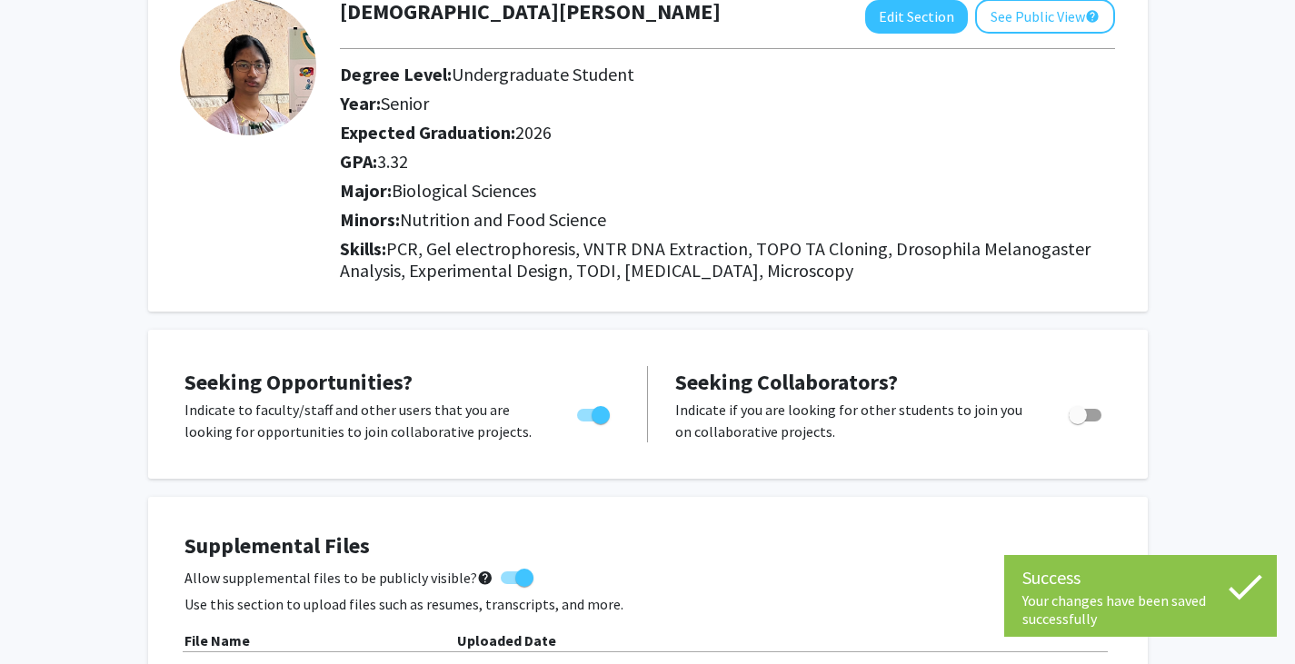
scroll to position [0, 0]
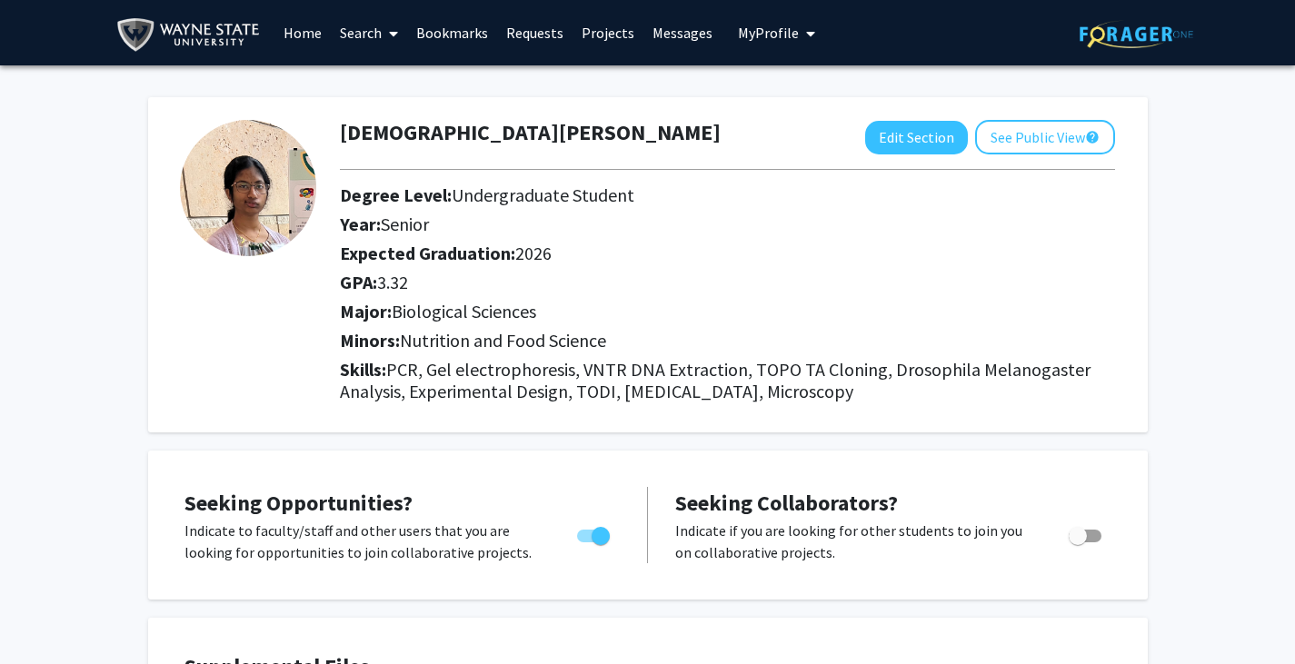
click at [679, 39] on link "Messages" at bounding box center [682, 33] width 78 height 64
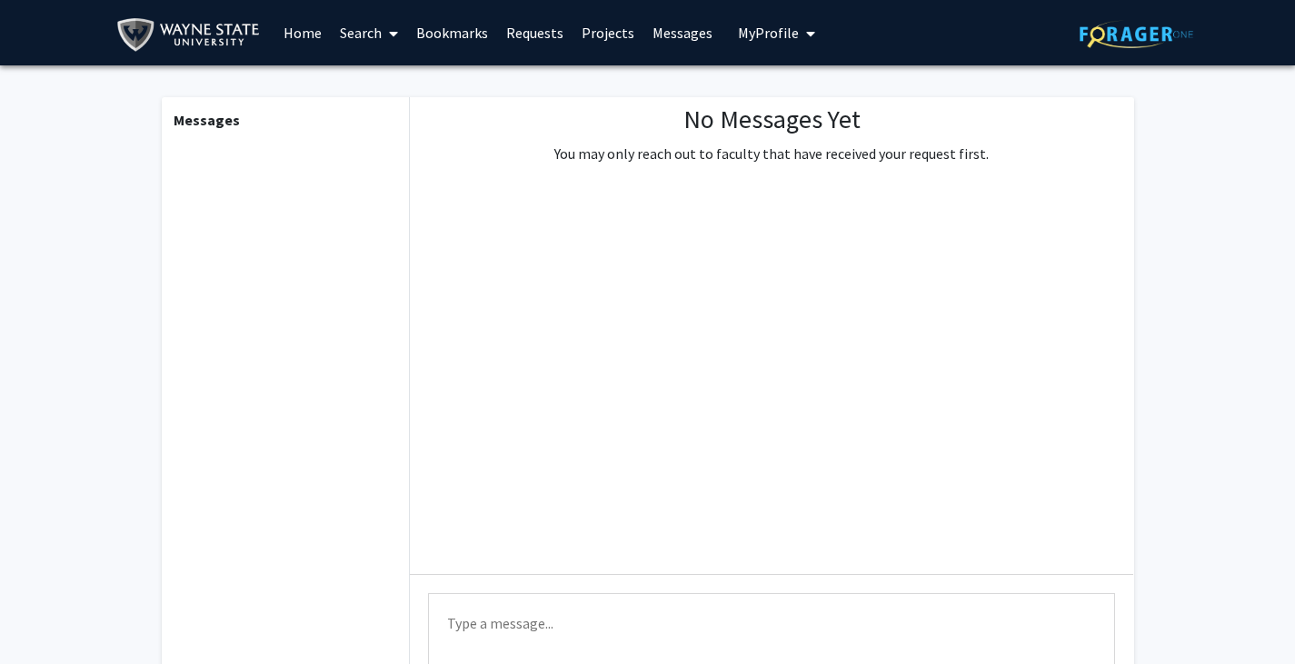
click at [528, 46] on link "Requests" at bounding box center [534, 33] width 75 height 64
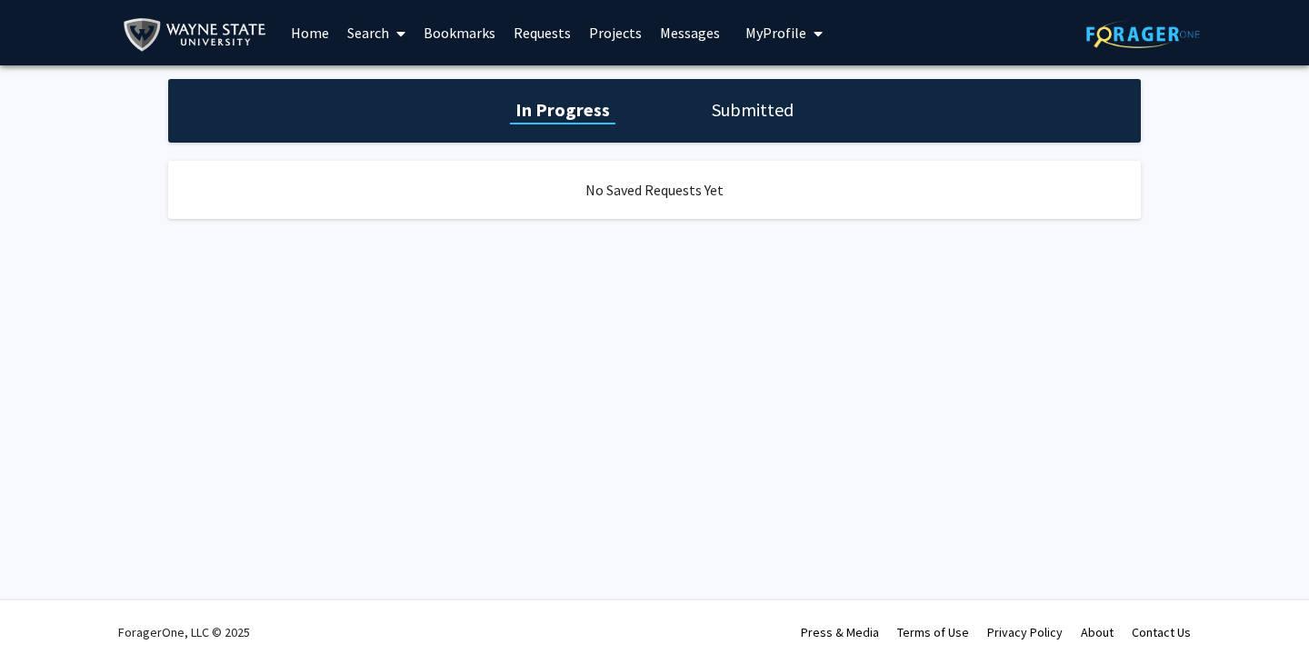
click at [619, 50] on link "Projects" at bounding box center [615, 33] width 71 height 64
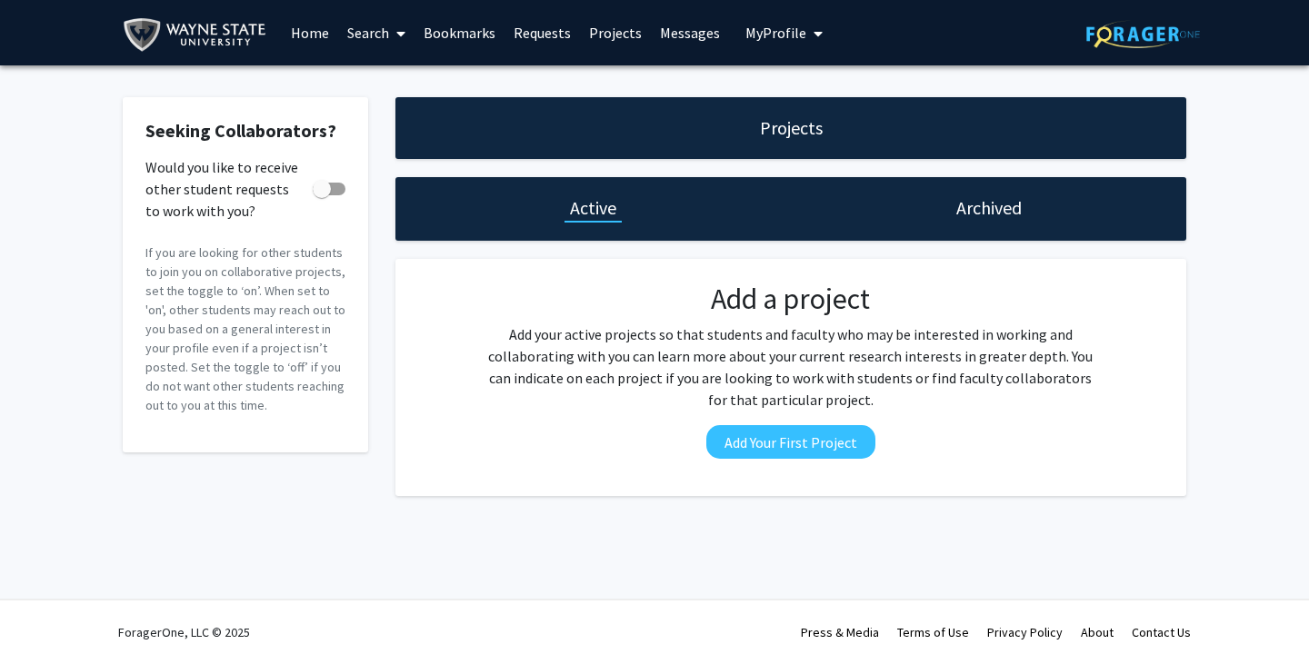
click at [752, 33] on span "My Profile" at bounding box center [775, 33] width 61 height 18
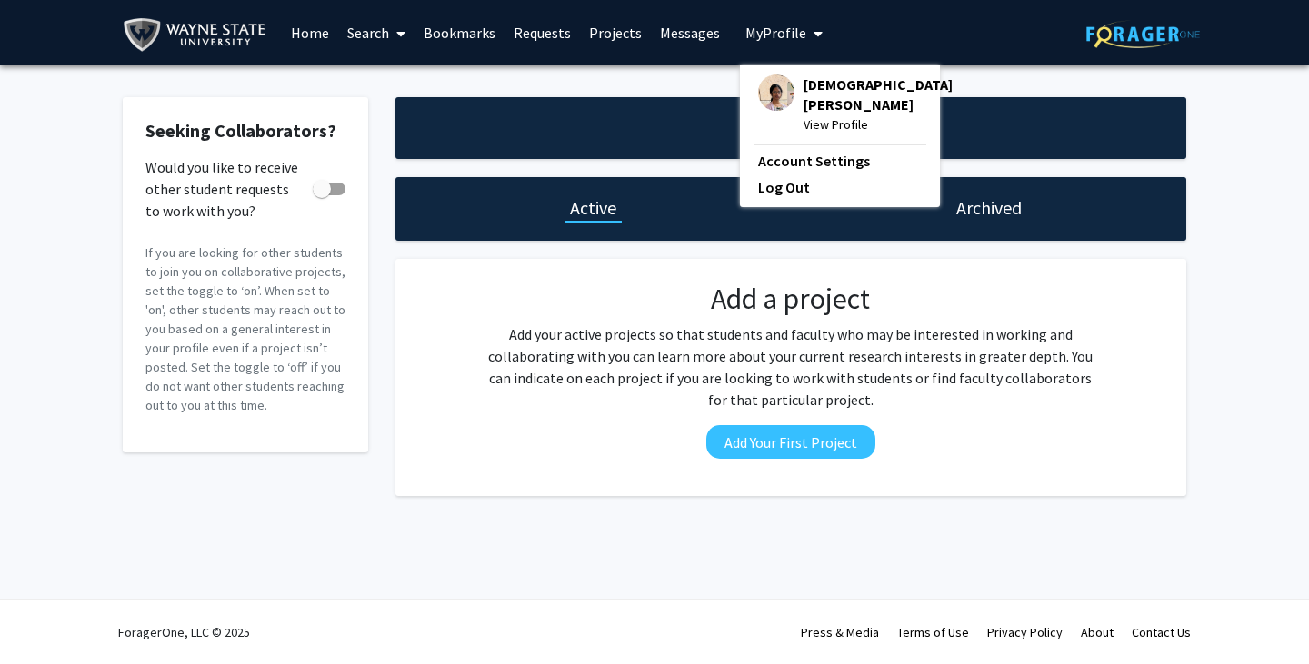
click at [374, 29] on link "Search" at bounding box center [376, 33] width 76 height 64
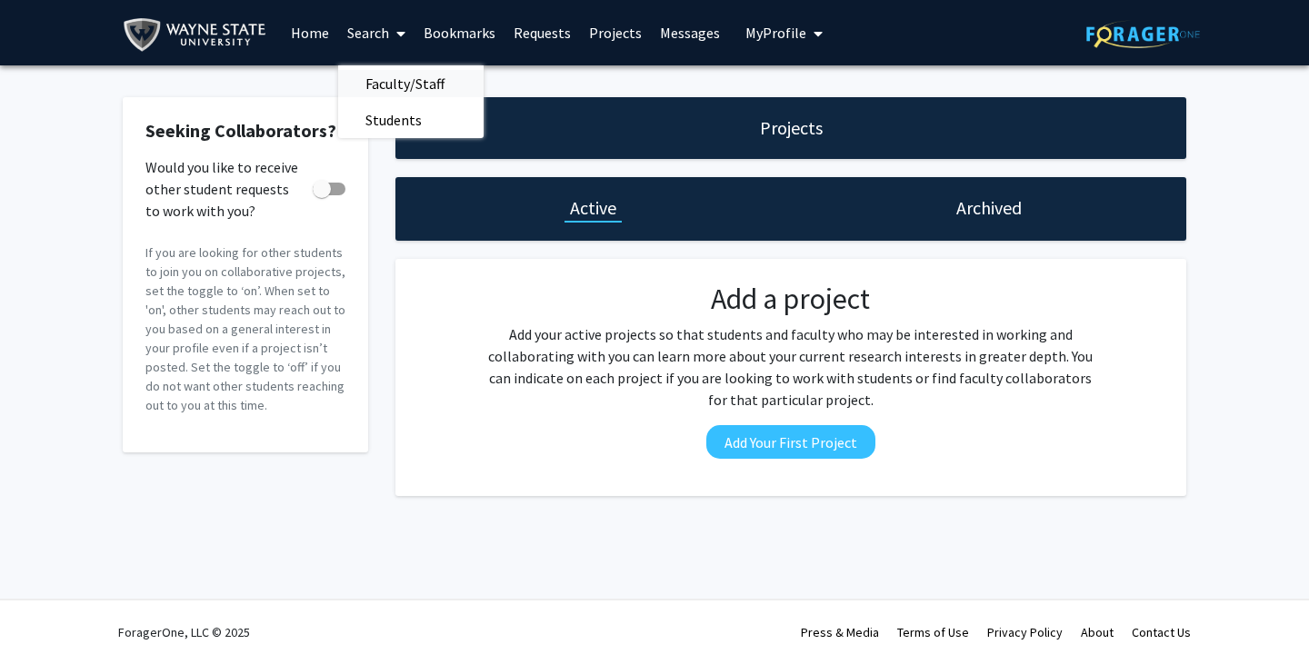
click at [390, 86] on span "Faculty/Staff" at bounding box center [405, 83] width 134 height 36
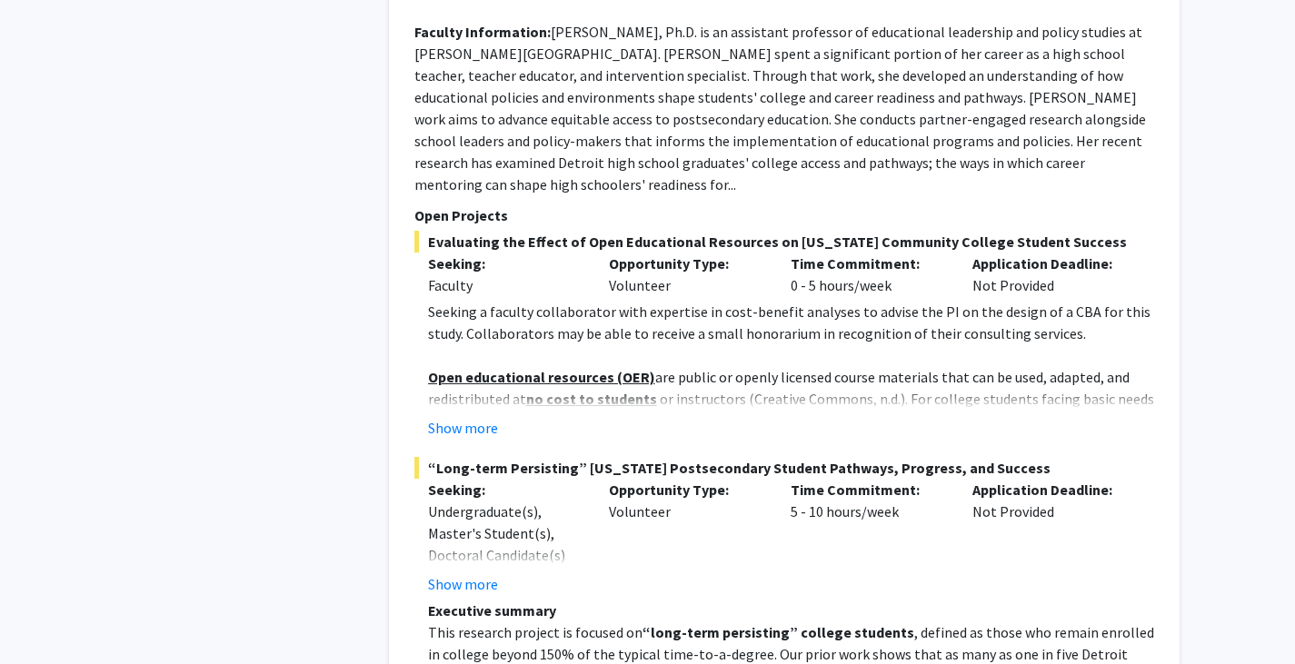
scroll to position [7807, 0]
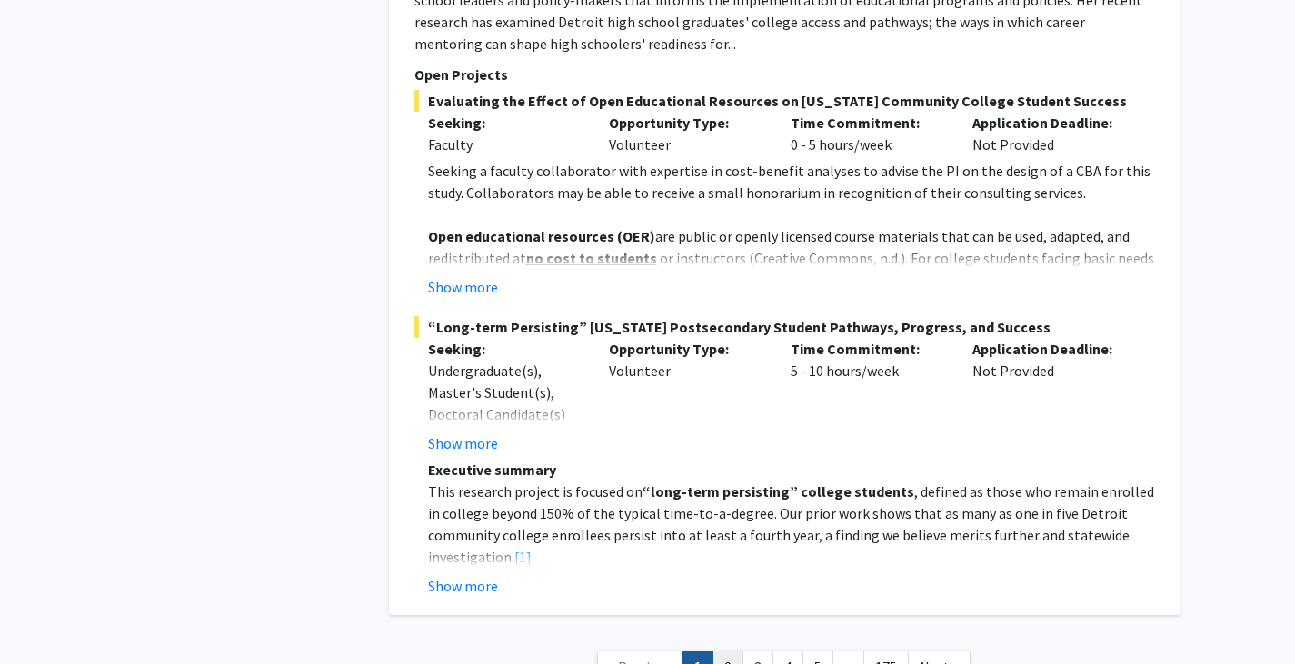
click at [734, 652] on link "2" at bounding box center [727, 668] width 31 height 32
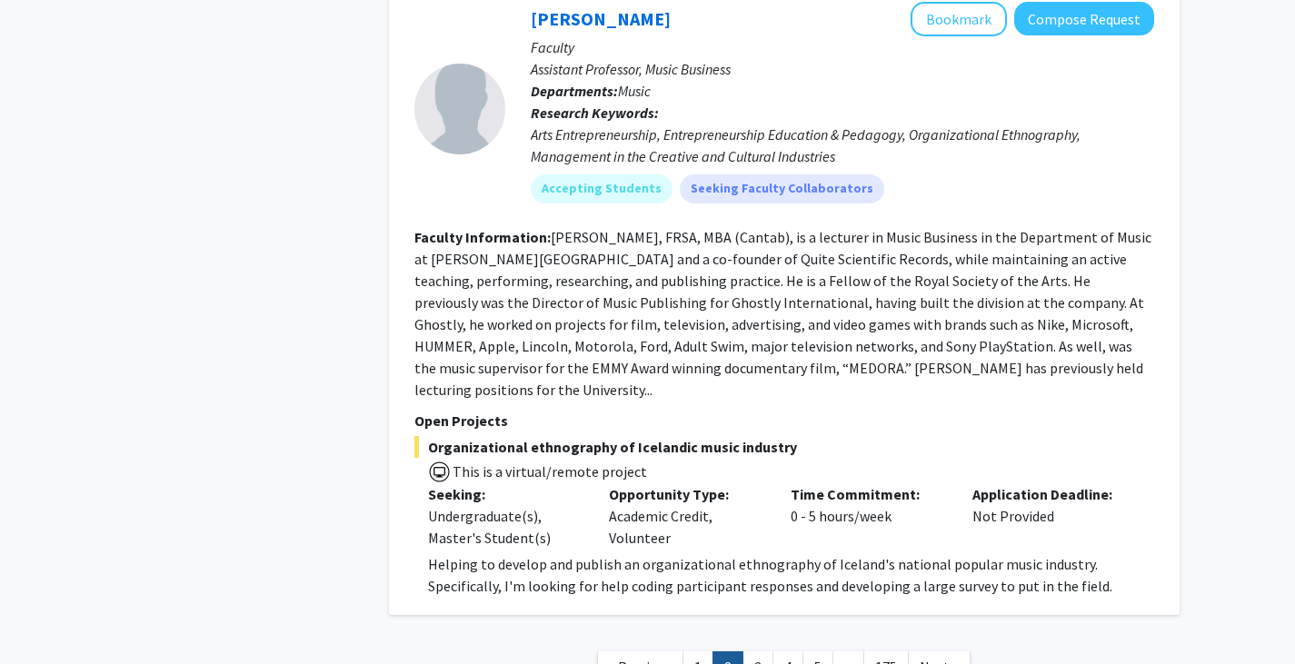
scroll to position [5966, 0]
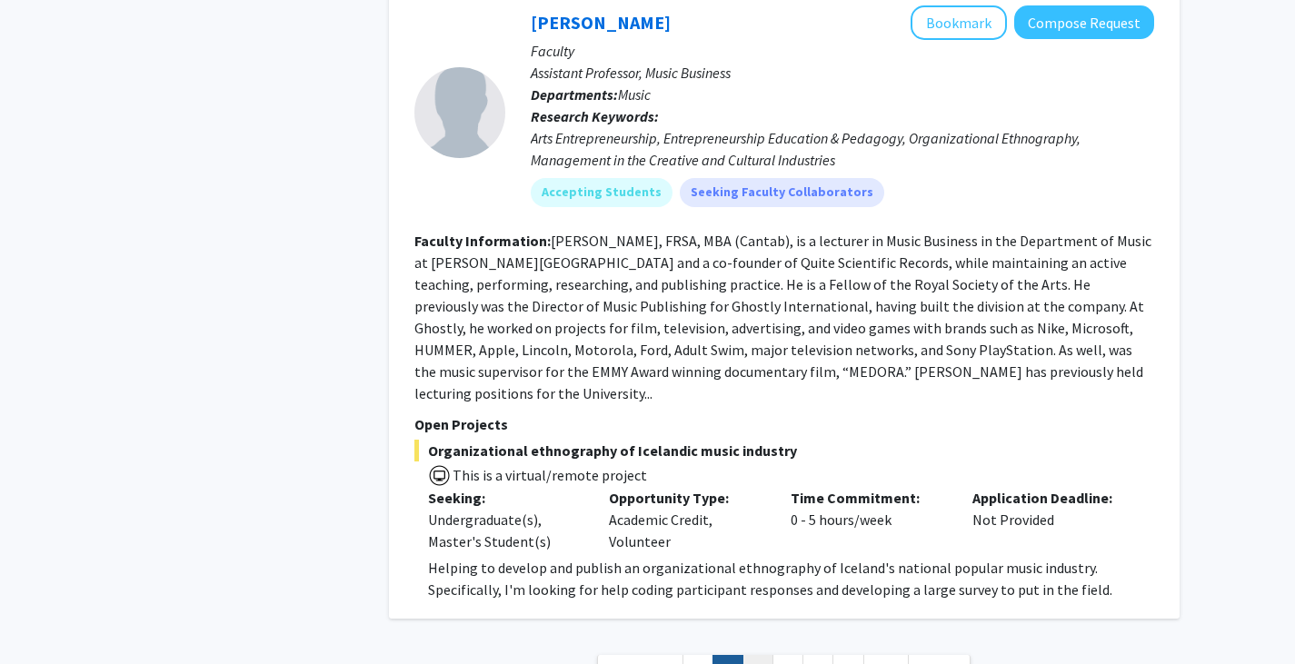
click at [752, 655] on link "3" at bounding box center [757, 671] width 31 height 32
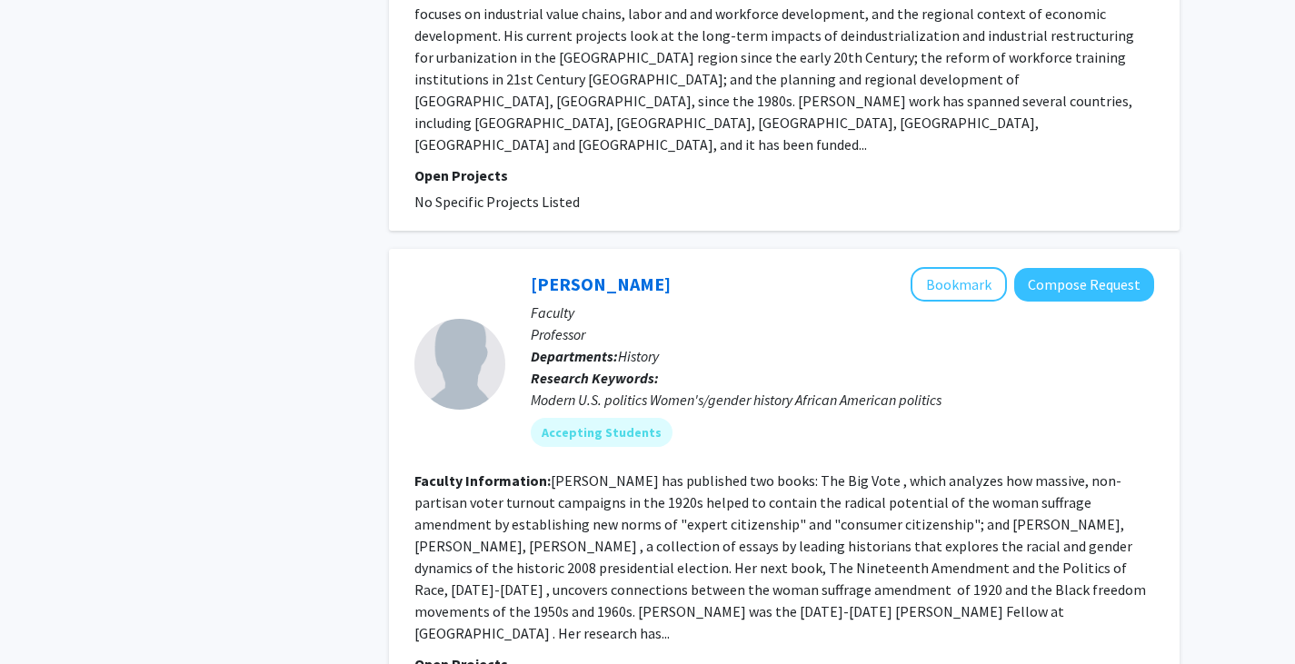
scroll to position [4216, 0]
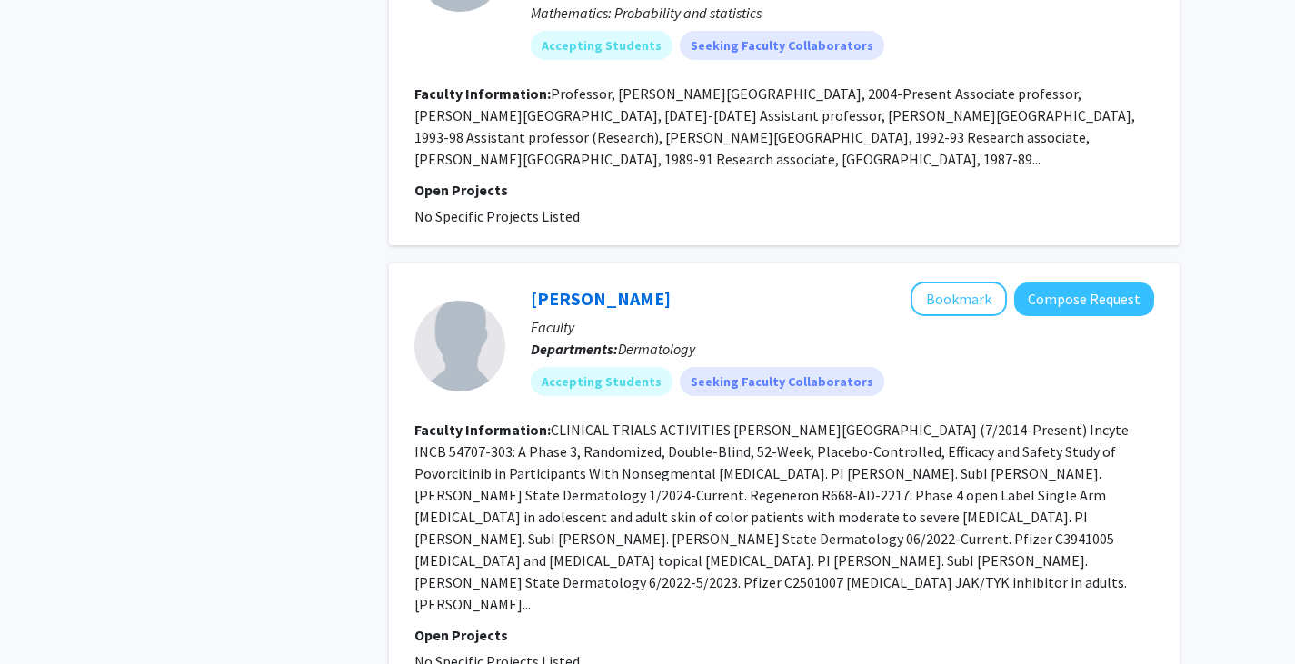
scroll to position [3697, 0]
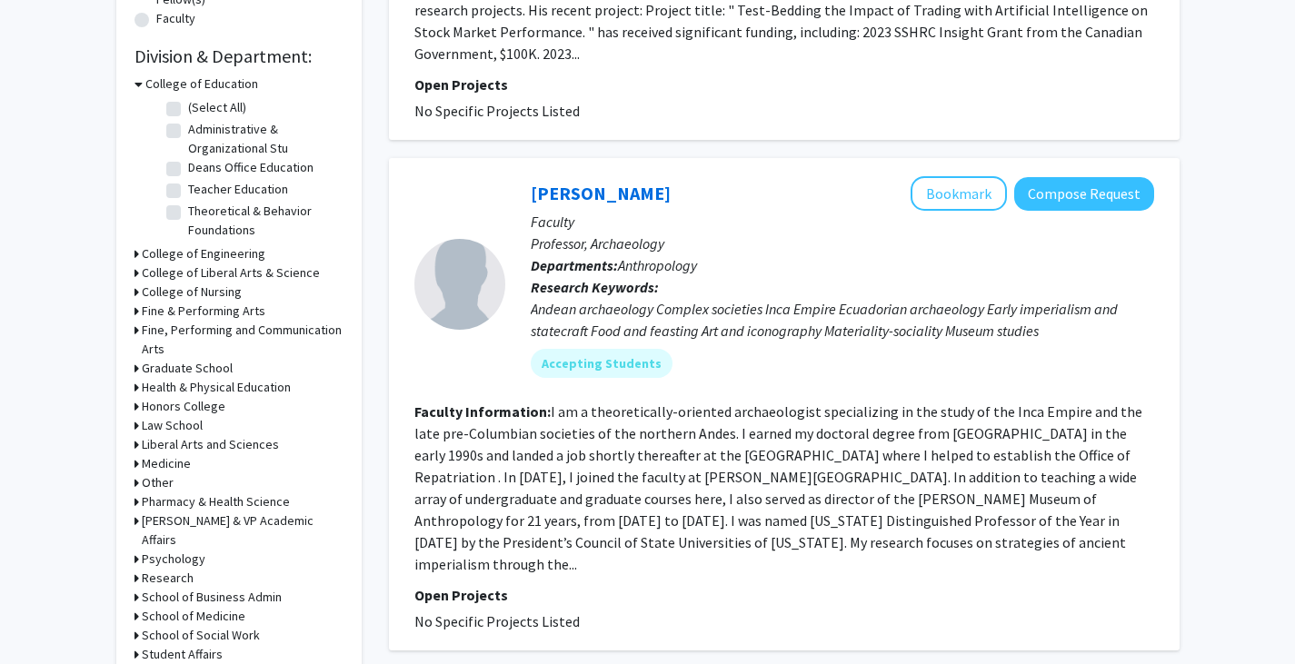
scroll to position [510, 0]
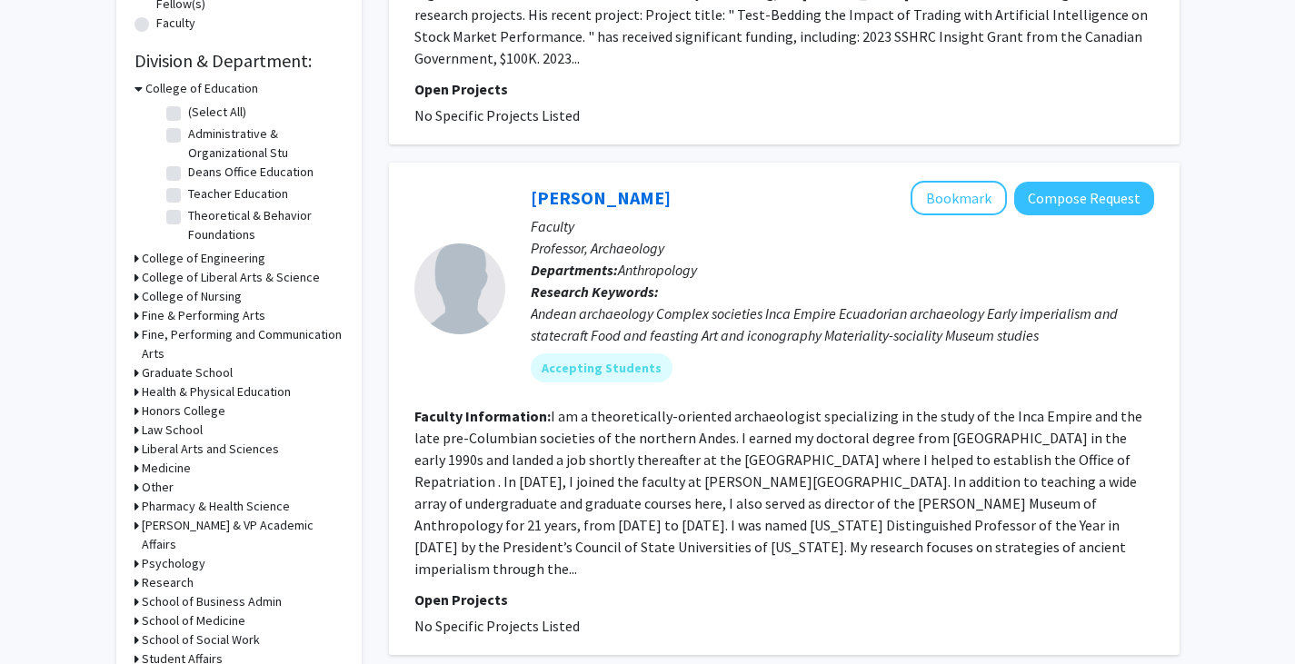
click at [134, 89] on div "Refine By Collaboration Status: Collaboration Status All Faculty/Staff Collabor…" at bounding box center [238, 156] width 245 height 1138
click at [142, 86] on div "College of Education" at bounding box center [238, 88] width 209 height 19
click at [155, 83] on h3 "College of Education" at bounding box center [201, 88] width 113 height 19
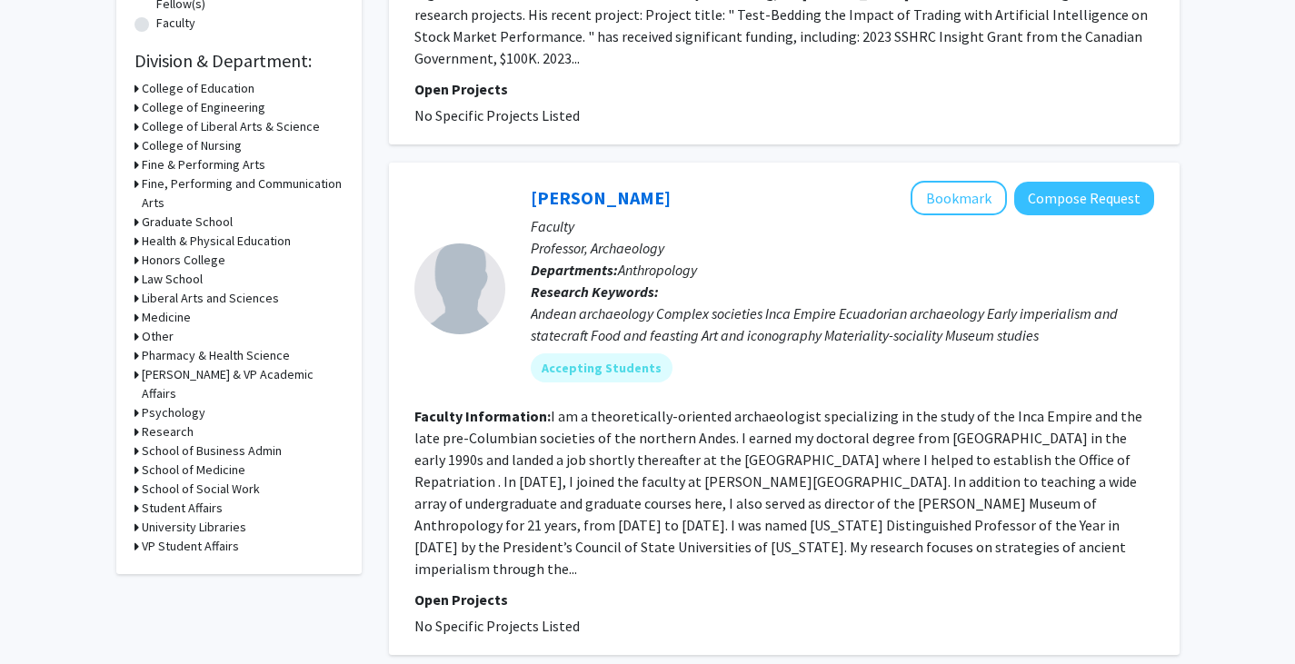
click at [169, 129] on h3 "College of Liberal Arts & Science" at bounding box center [231, 126] width 178 height 19
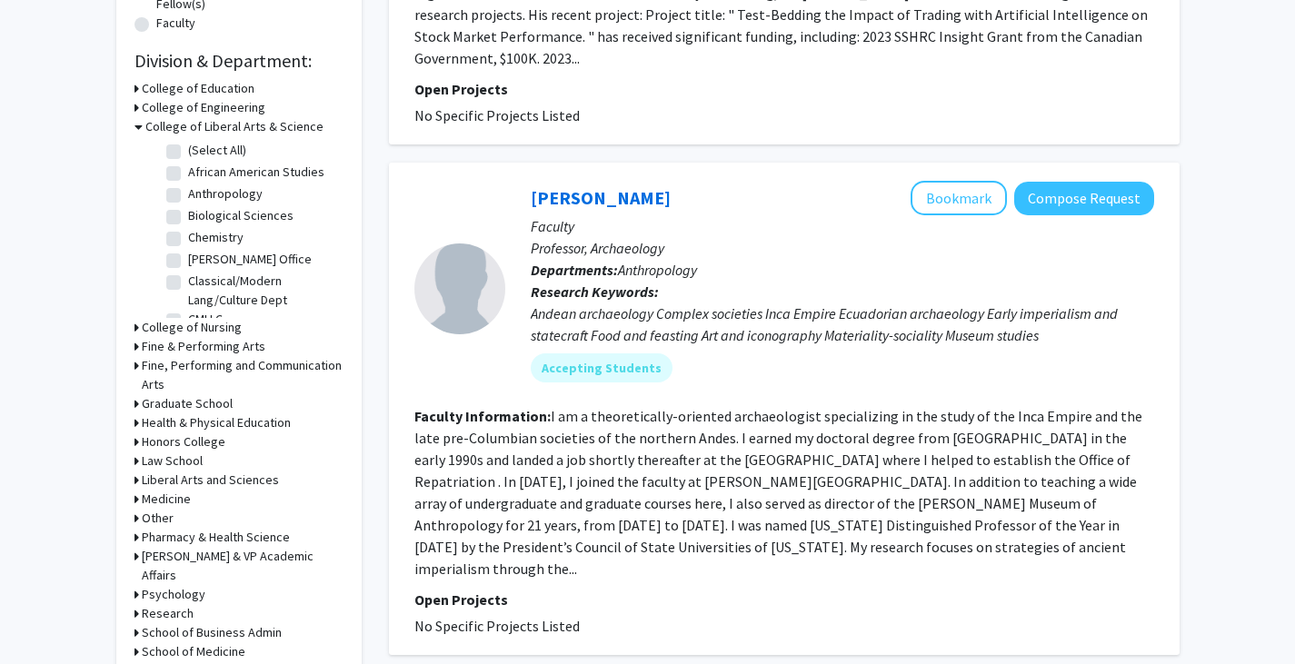
click at [188, 215] on label "Biological Sciences" at bounding box center [240, 215] width 105 height 19
click at [188, 215] on input "Biological Sciences" at bounding box center [194, 212] width 12 height 12
checkbox input "true"
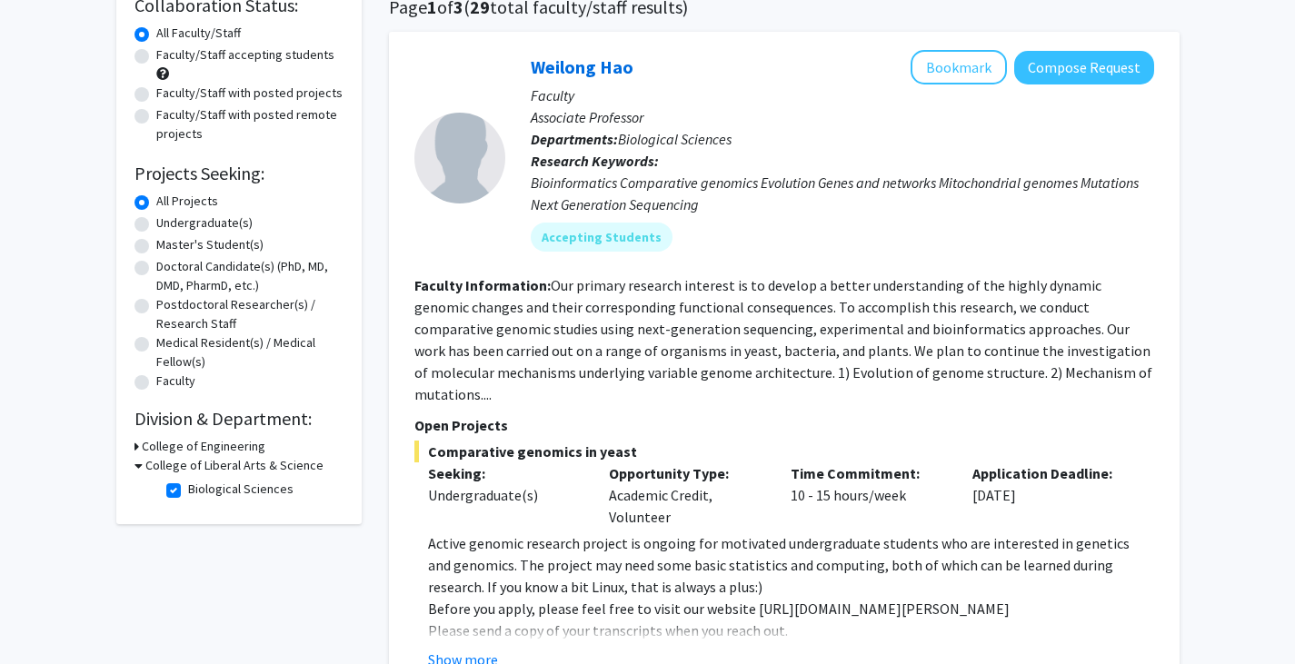
scroll to position [155, 0]
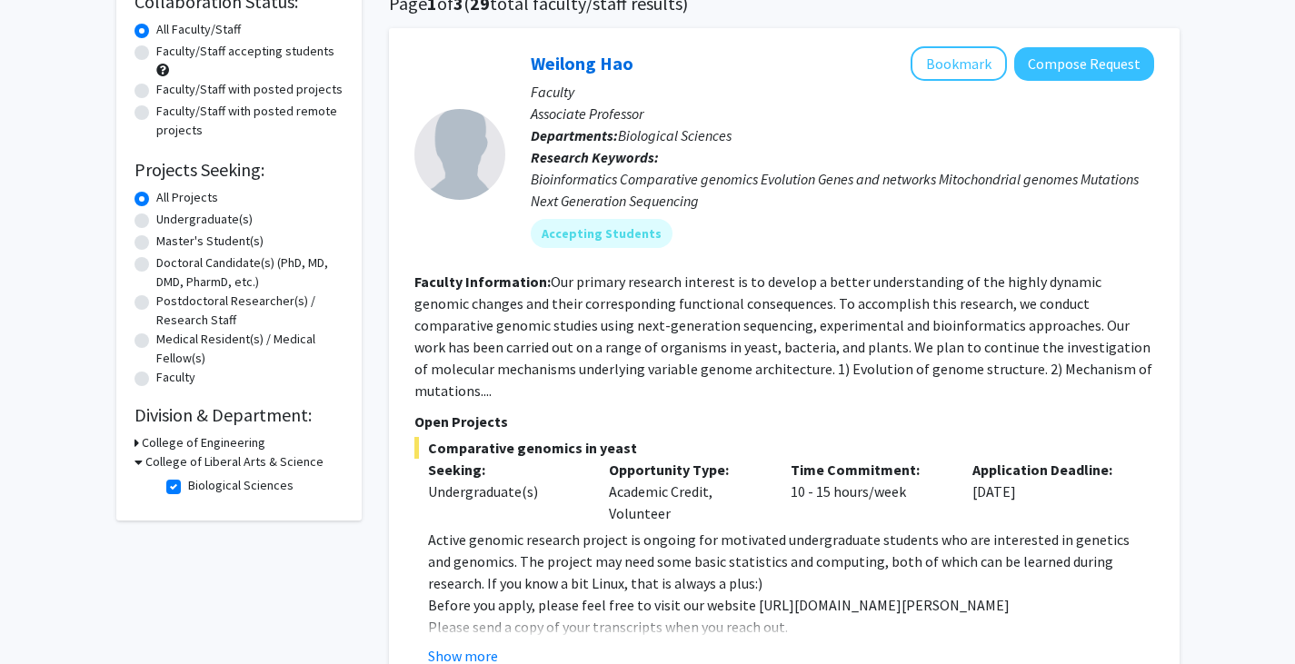
click at [196, 457] on h3 "College of Liberal Arts & Science" at bounding box center [234, 462] width 178 height 19
click at [196, 457] on h3 "College of Liberal Arts & Science" at bounding box center [231, 462] width 178 height 19
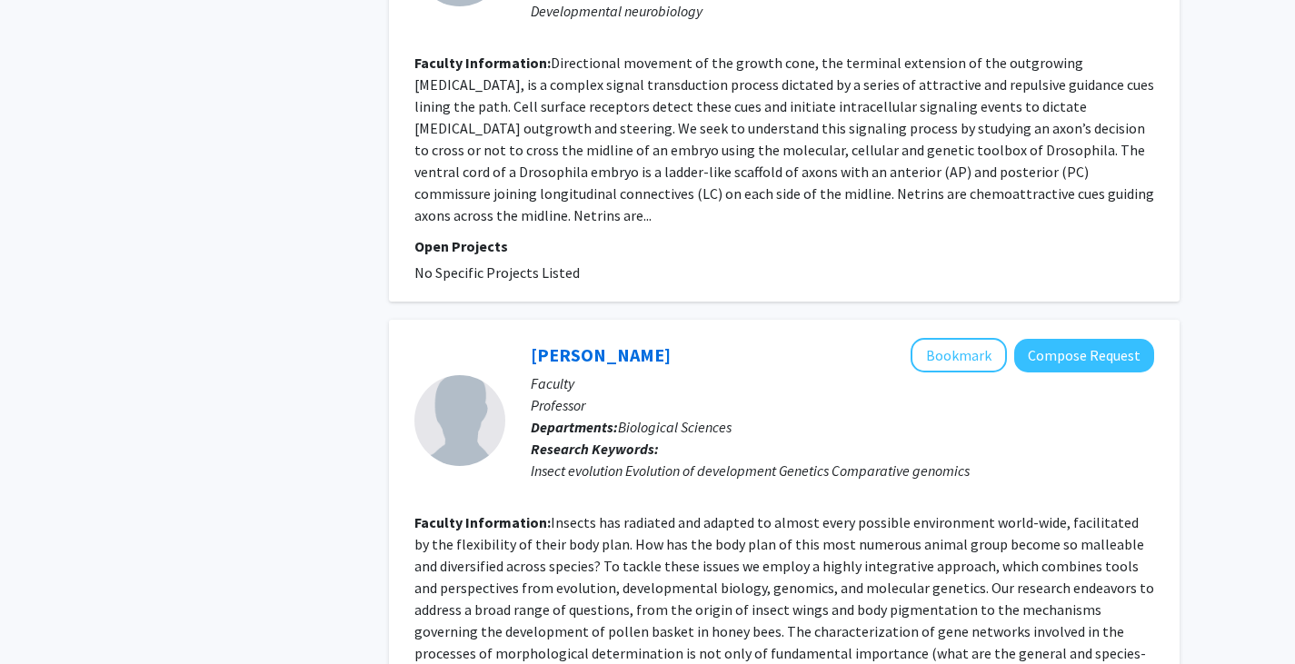
scroll to position [4232, 0]
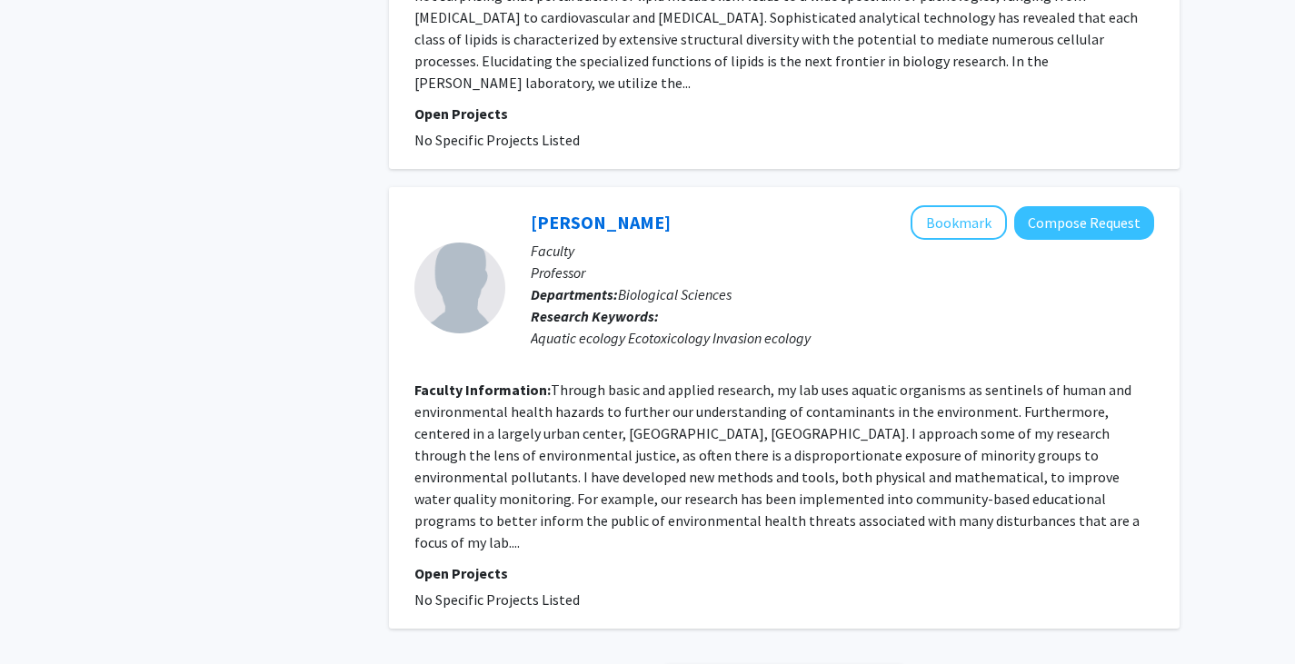
scroll to position [3791, 0]
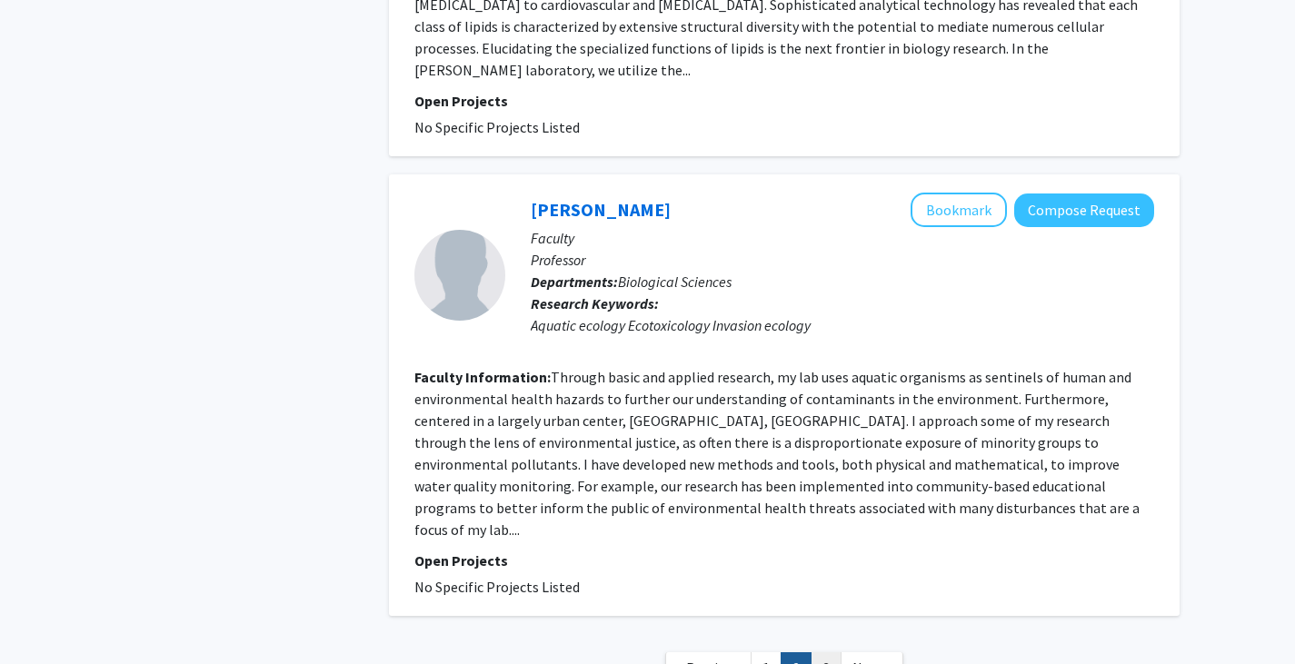
click at [831, 652] on link "3" at bounding box center [826, 668] width 31 height 32
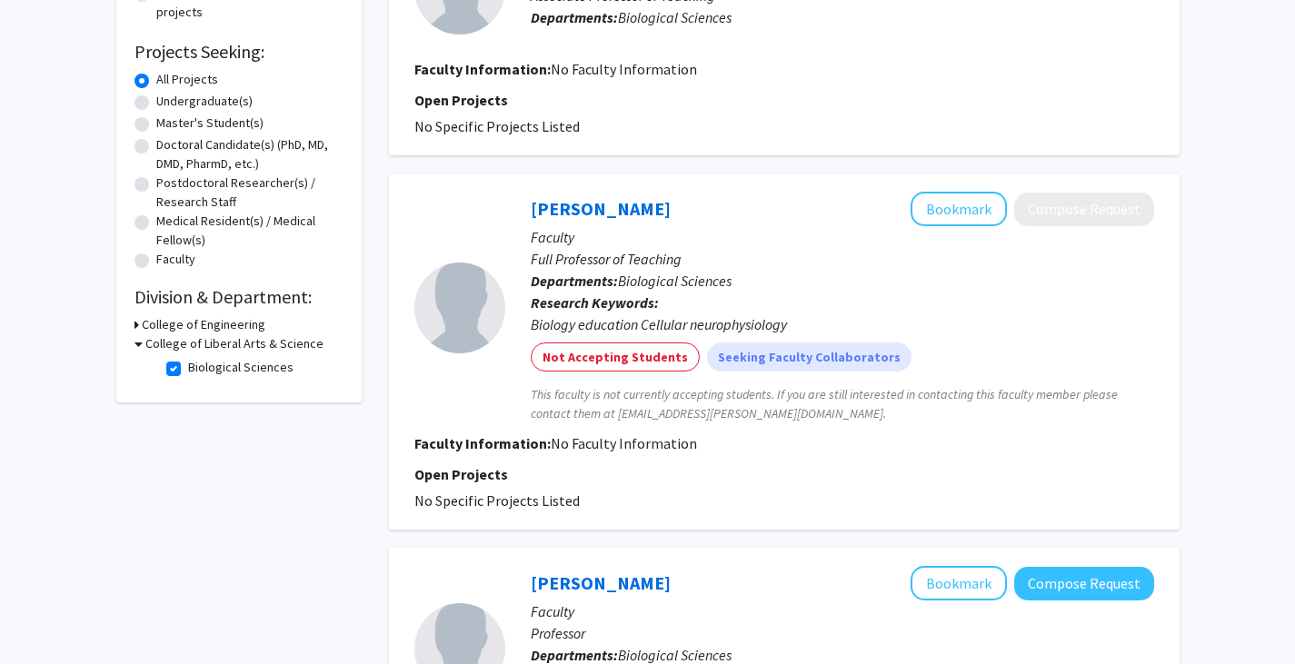
scroll to position [274, 0]
click at [188, 366] on label "Biological Sciences" at bounding box center [240, 366] width 105 height 19
click at [188, 366] on input "Biological Sciences" at bounding box center [194, 363] width 12 height 12
checkbox input "false"
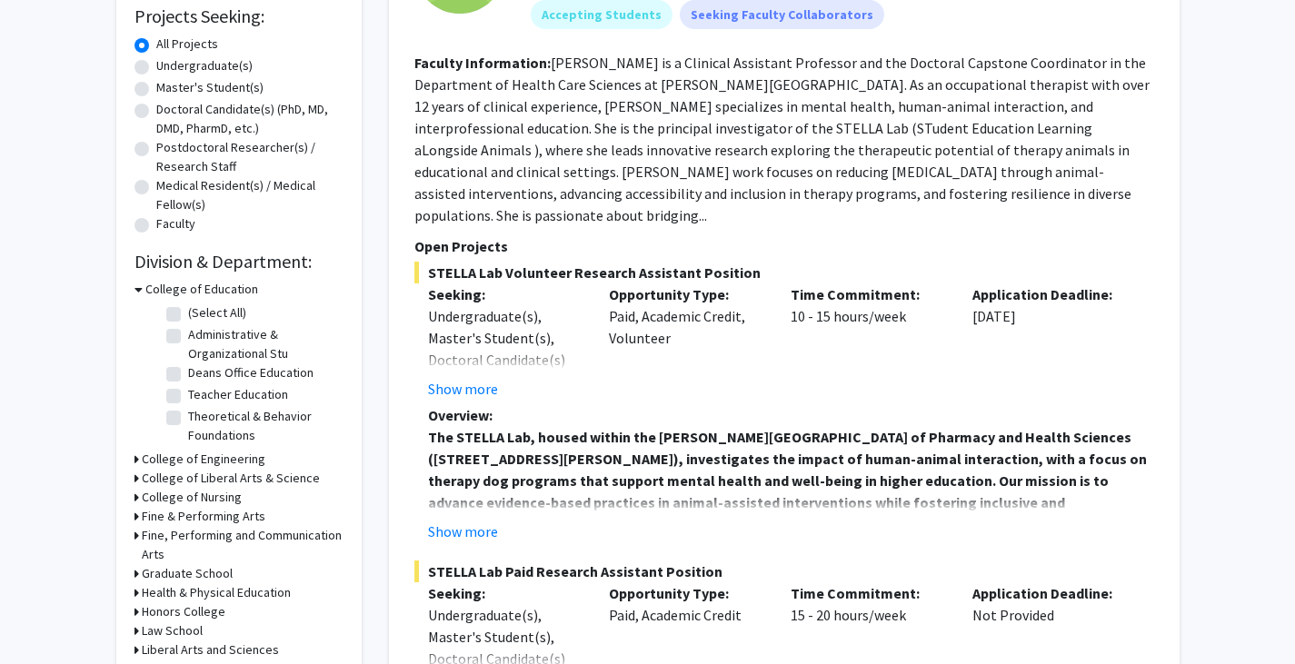
scroll to position [313, 0]
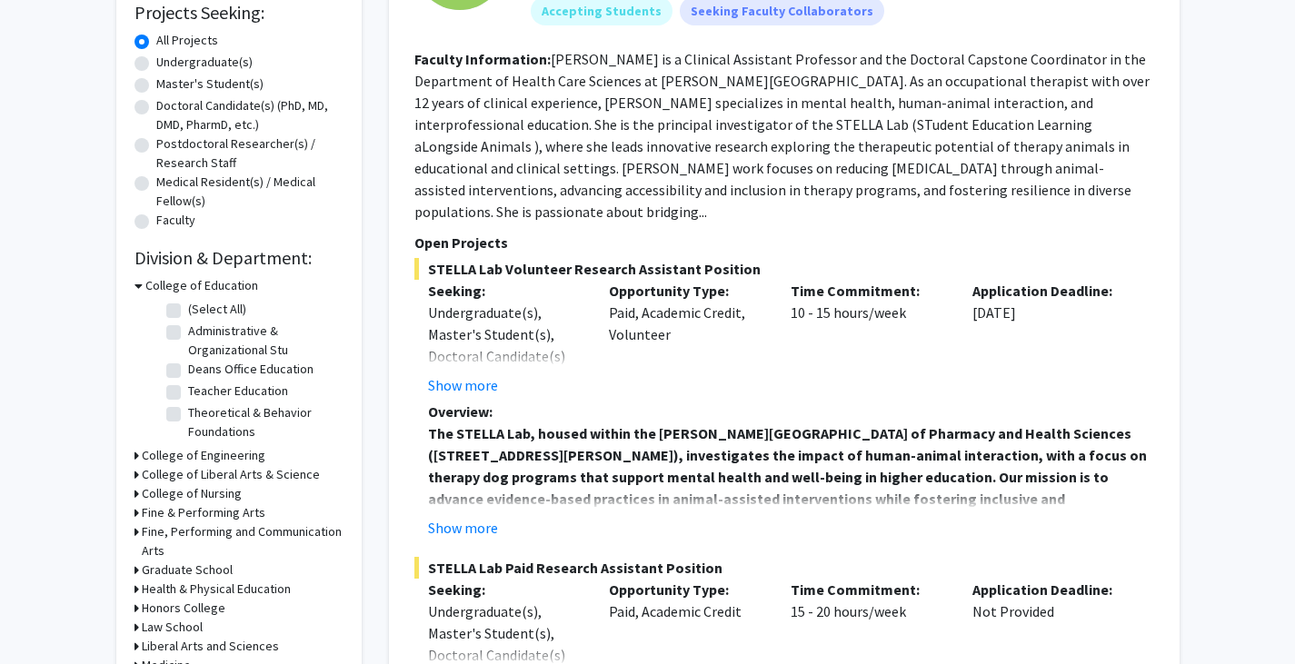
click at [202, 294] on h3 "College of Education" at bounding box center [201, 285] width 113 height 19
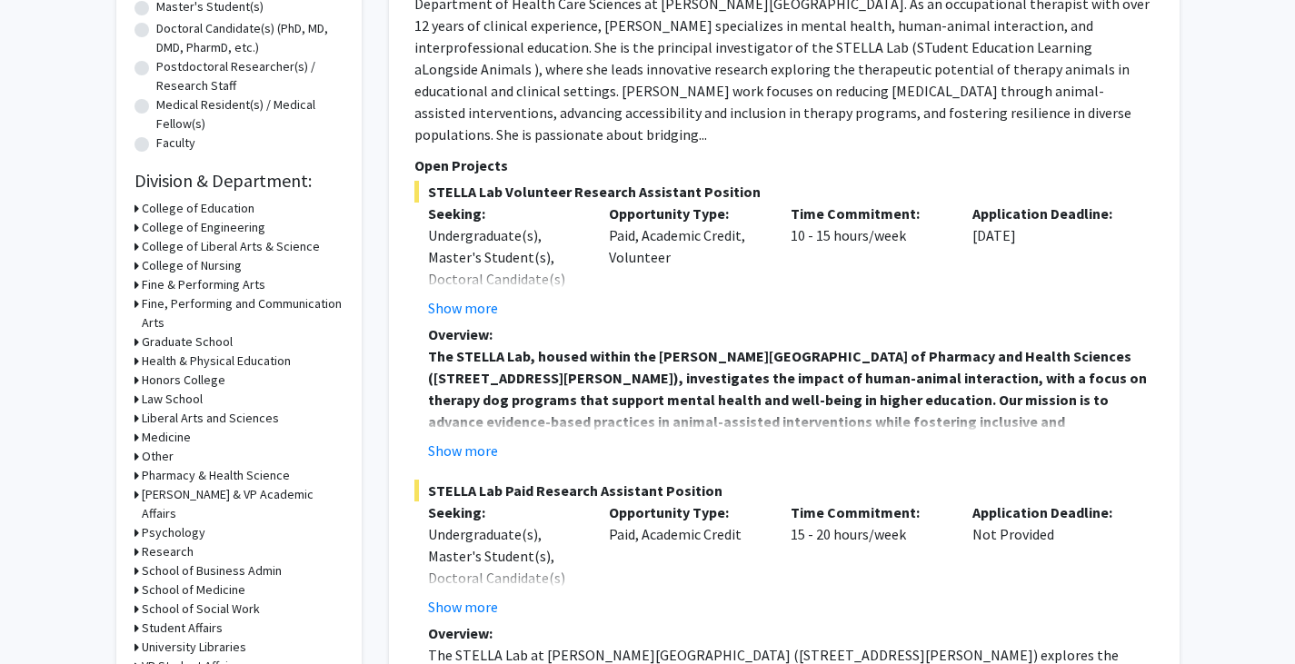
scroll to position [392, 0]
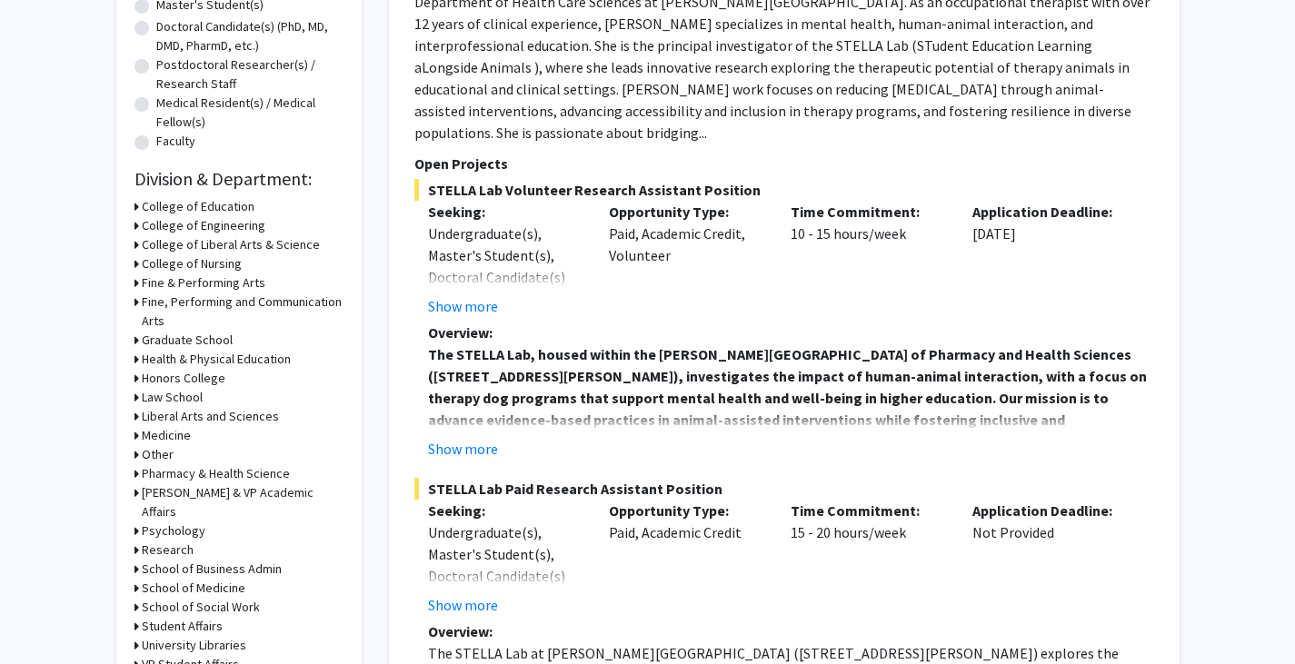
click at [199, 416] on h3 "Liberal Arts and Sciences" at bounding box center [210, 416] width 137 height 19
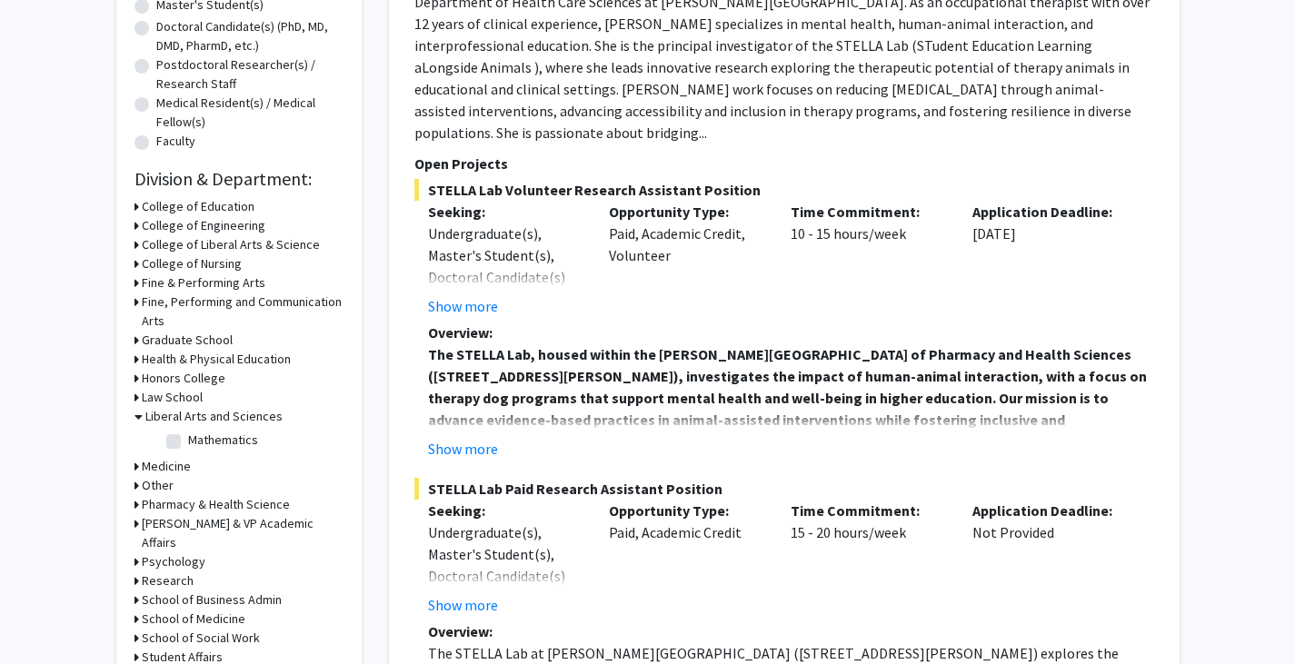
click at [171, 463] on h3 "Medicine" at bounding box center [166, 466] width 49 height 19
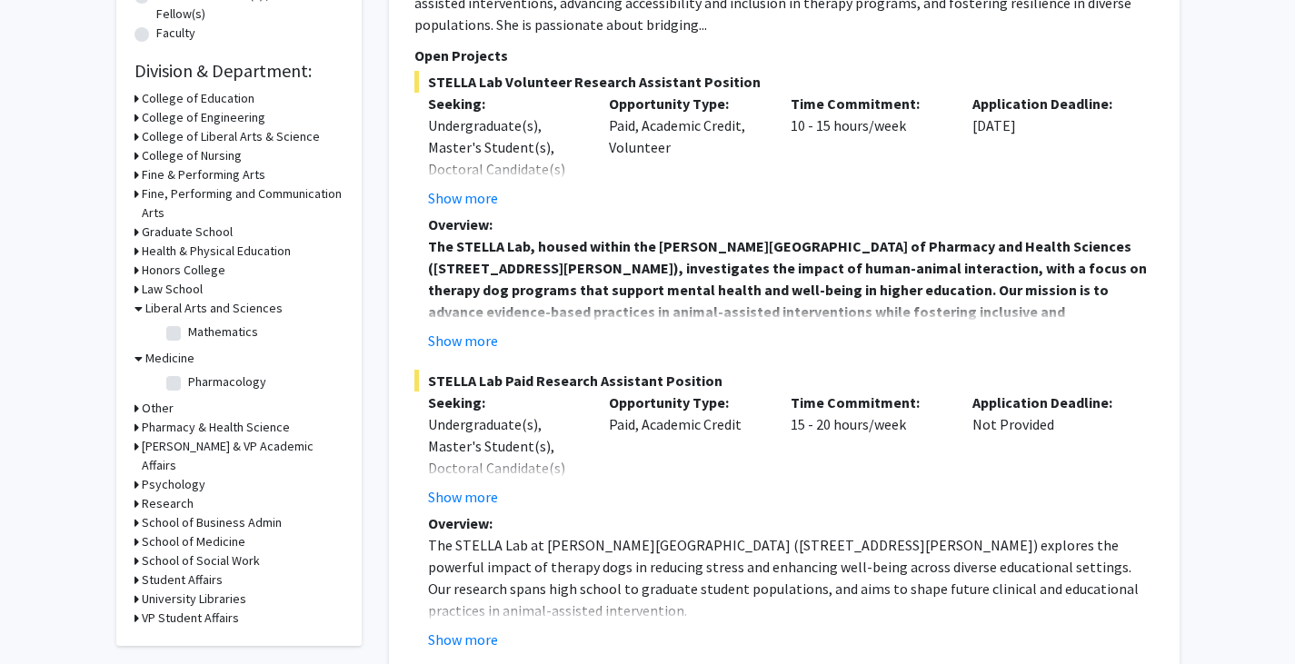
scroll to position [501, 0]
click at [157, 401] on h3 "Other" at bounding box center [158, 407] width 32 height 19
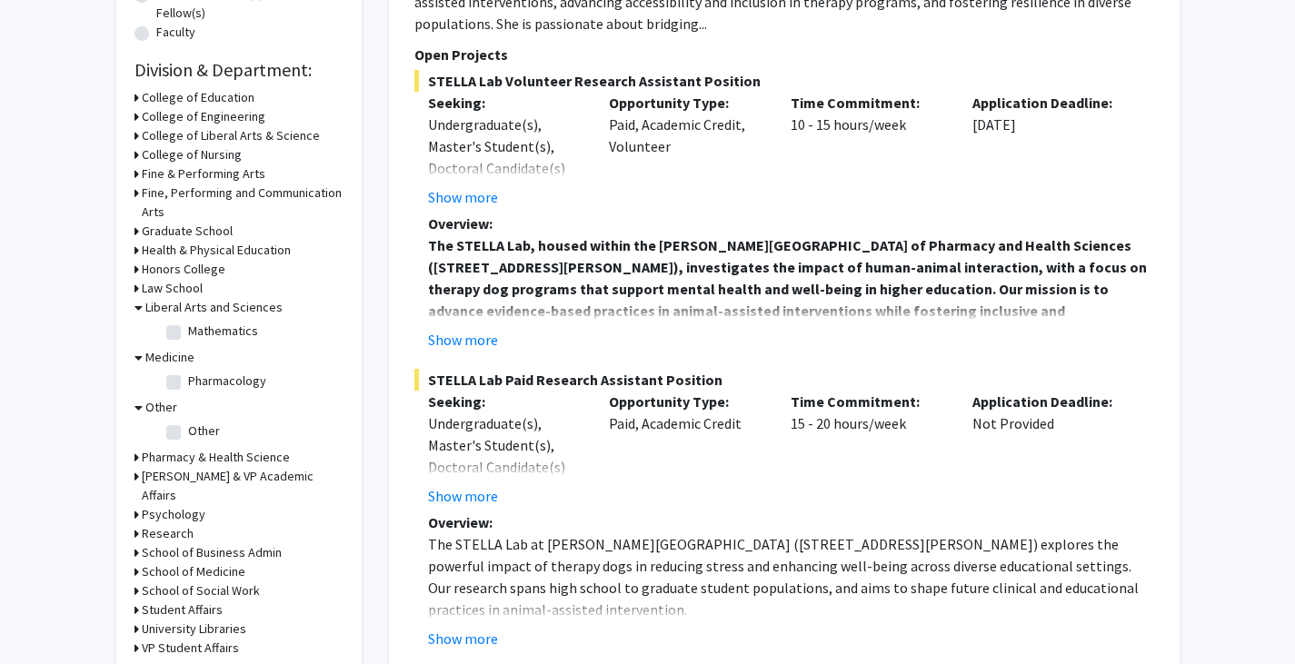
click at [157, 401] on h3 "Other" at bounding box center [161, 407] width 32 height 19
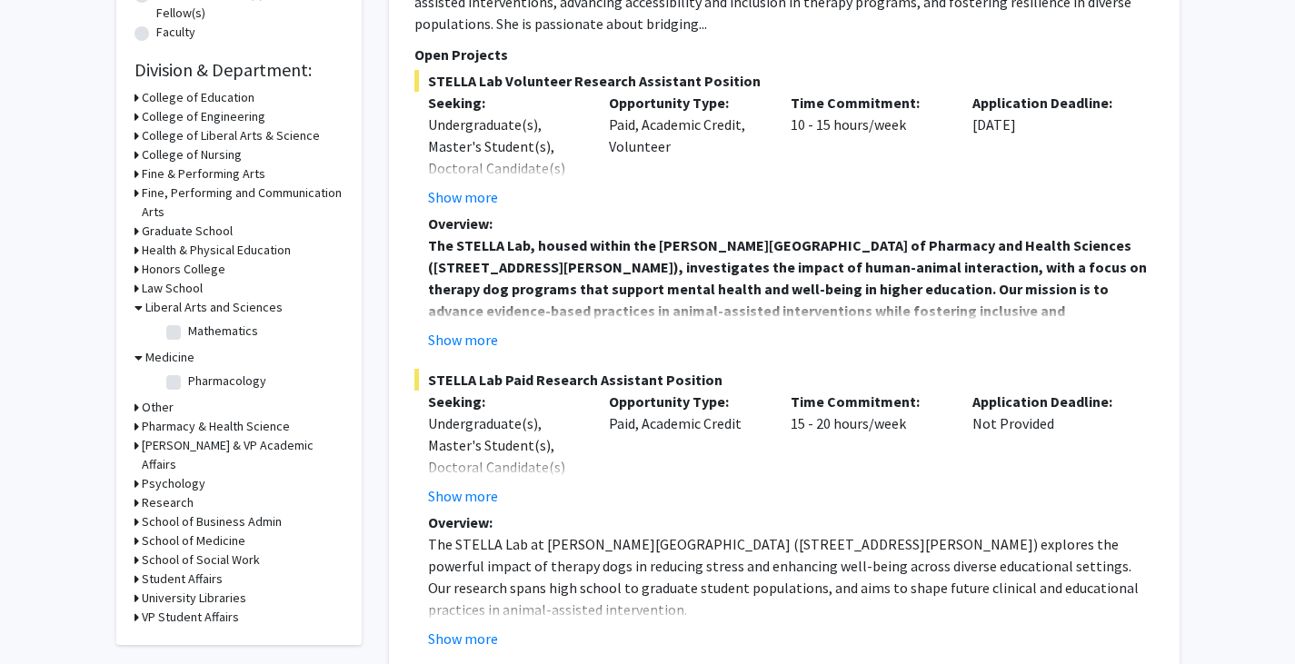
click at [157, 401] on h3 "Other" at bounding box center [158, 407] width 32 height 19
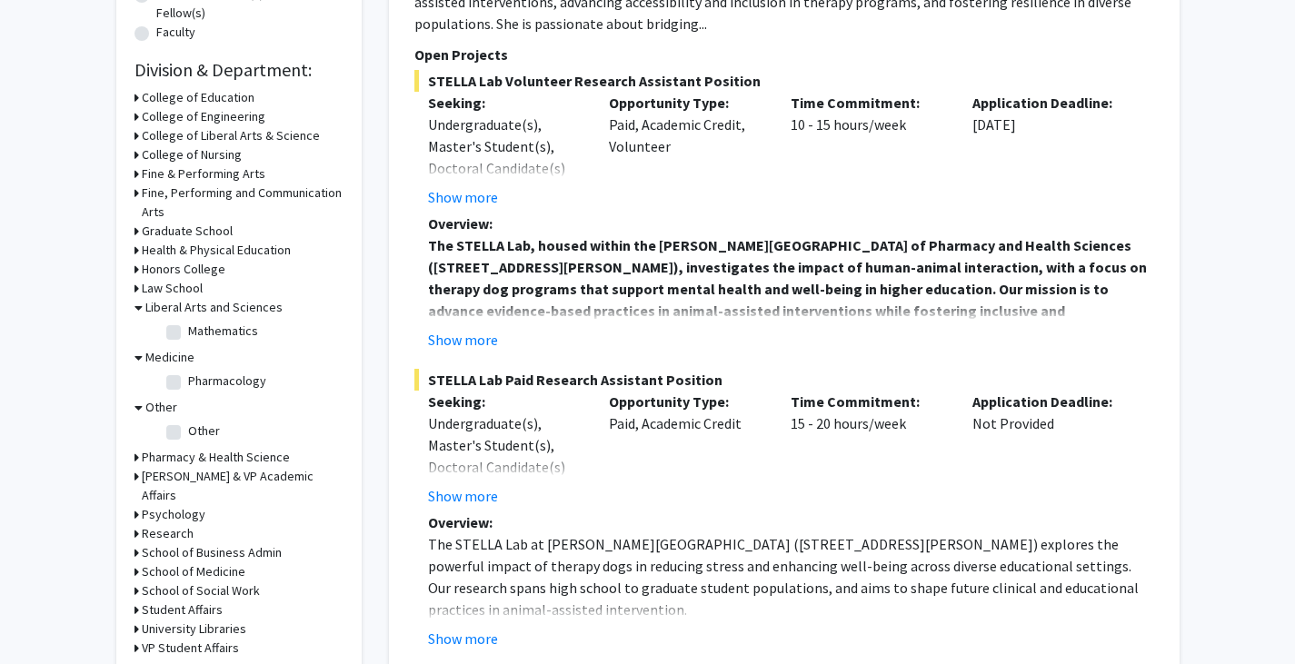
click at [162, 462] on h3 "Pharmacy & Health Science" at bounding box center [216, 457] width 148 height 19
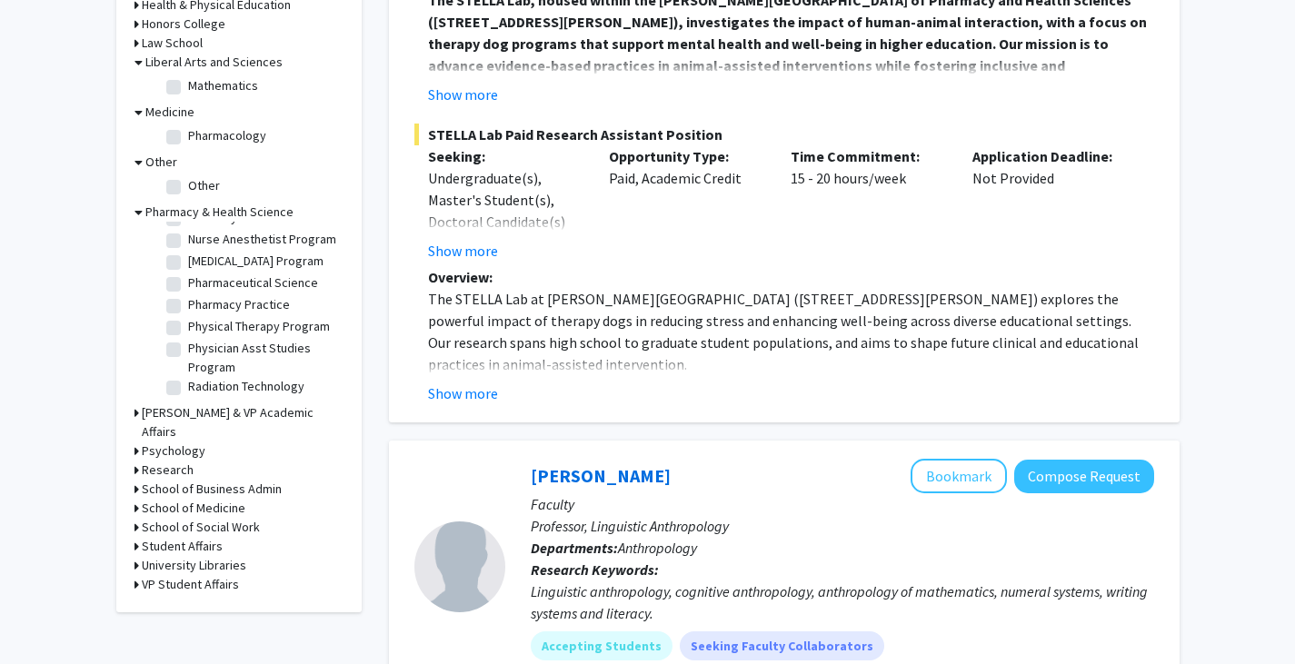
scroll to position [749, 0]
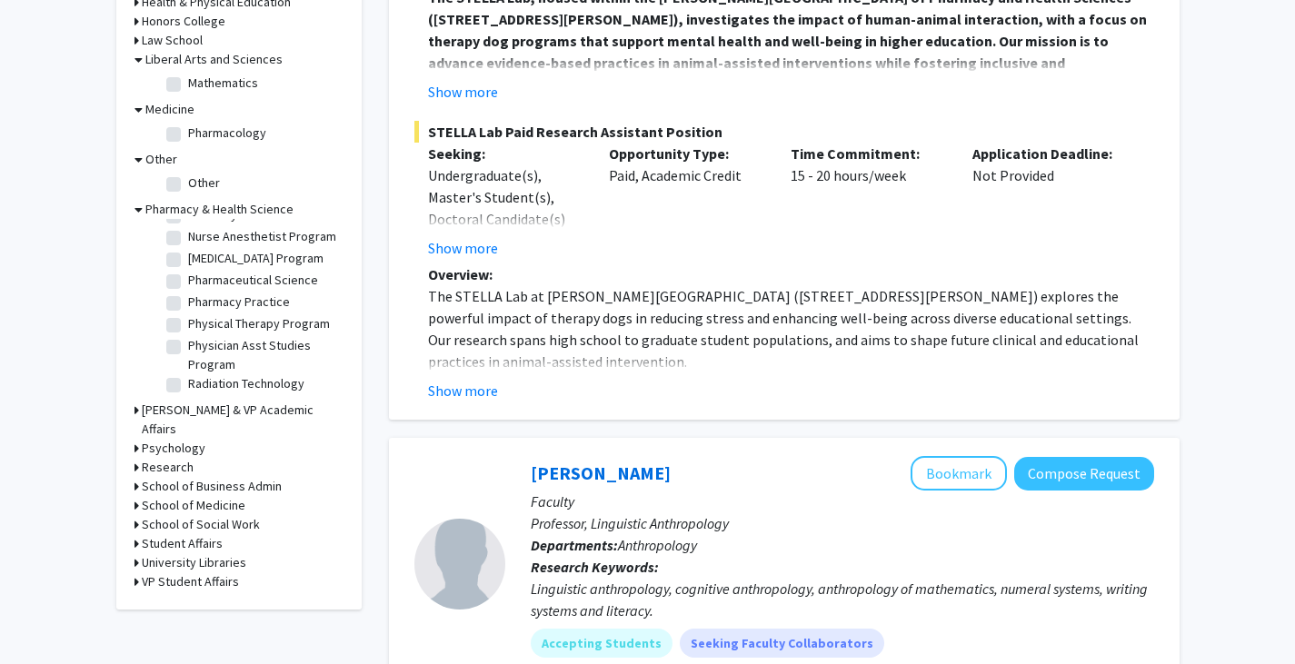
click at [232, 496] on h3 "School of Medicine" at bounding box center [194, 505] width 104 height 19
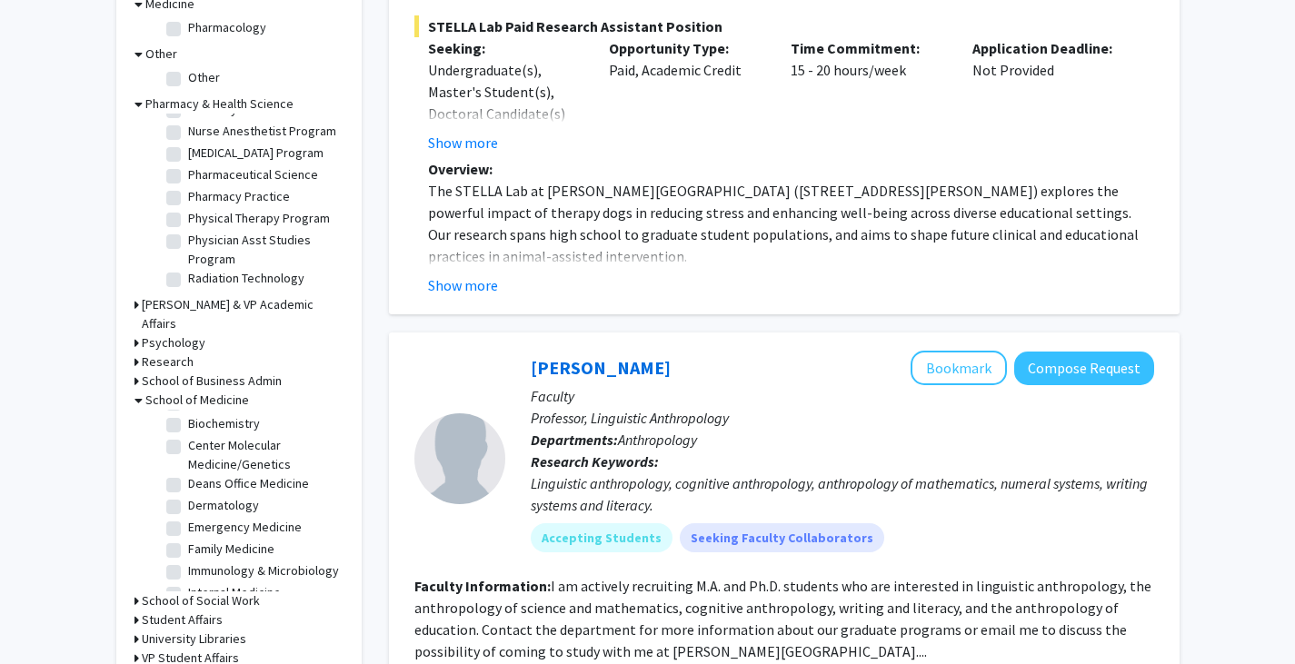
scroll to position [855, 0]
click at [188, 435] on label "Center Molecular Medicine/Genetics" at bounding box center [263, 454] width 151 height 38
click at [188, 435] on input "Center Molecular Medicine/Genetics" at bounding box center [194, 441] width 12 height 12
checkbox input "true"
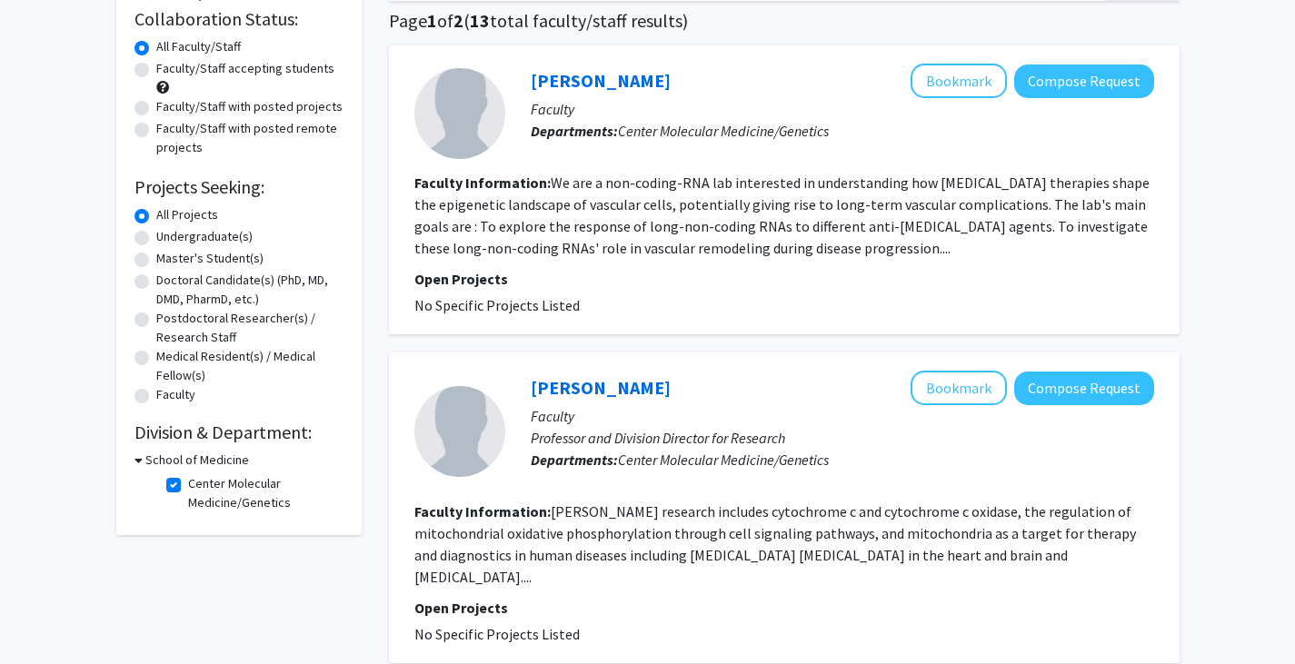
scroll to position [134, 0]
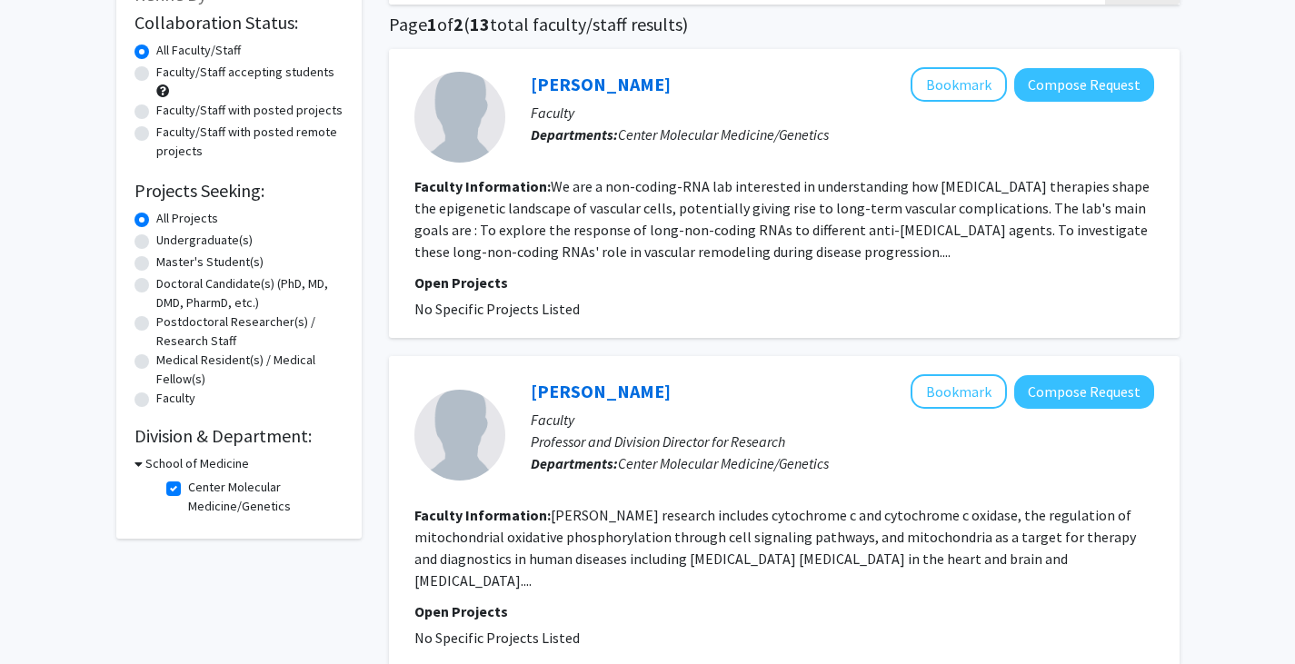
click at [156, 68] on label "Faculty/Staff accepting students" at bounding box center [245, 72] width 178 height 19
click at [156, 68] on input "Faculty/Staff accepting students" at bounding box center [162, 69] width 12 height 12
radio input "true"
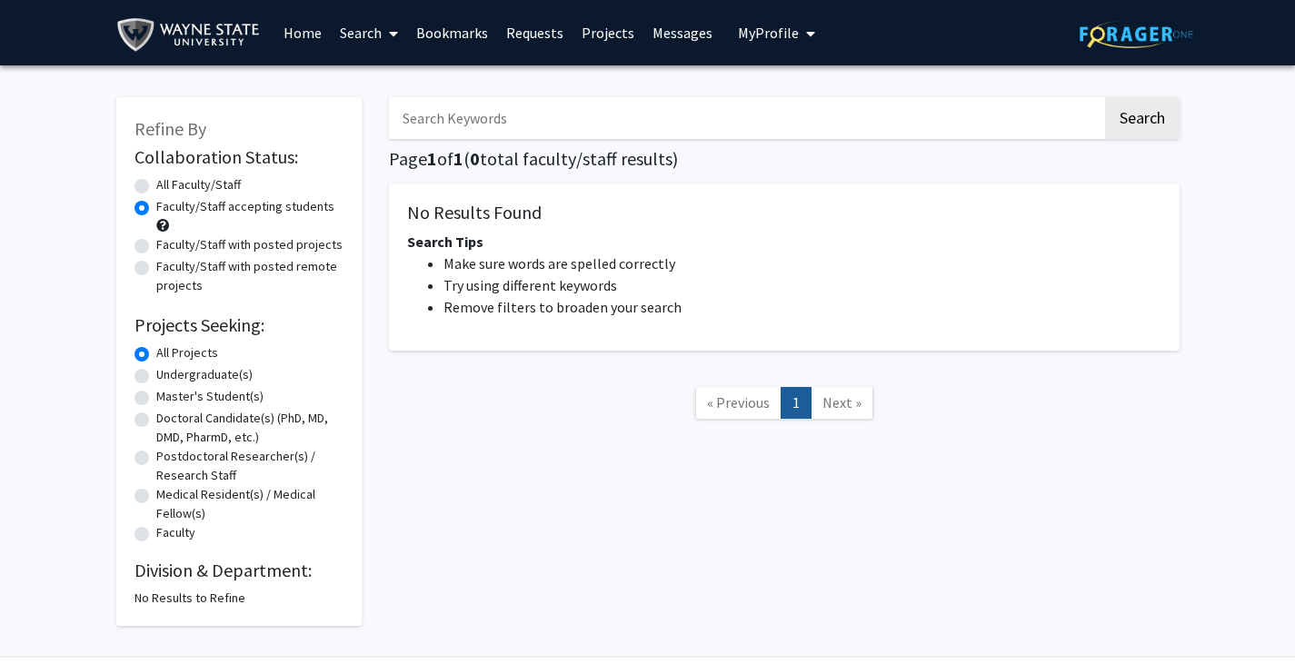
click at [156, 185] on label "All Faculty/Staff" at bounding box center [198, 184] width 85 height 19
click at [156, 185] on input "All Faculty/Staff" at bounding box center [162, 181] width 12 height 12
radio input "true"
